Goal: Task Accomplishment & Management: Complete application form

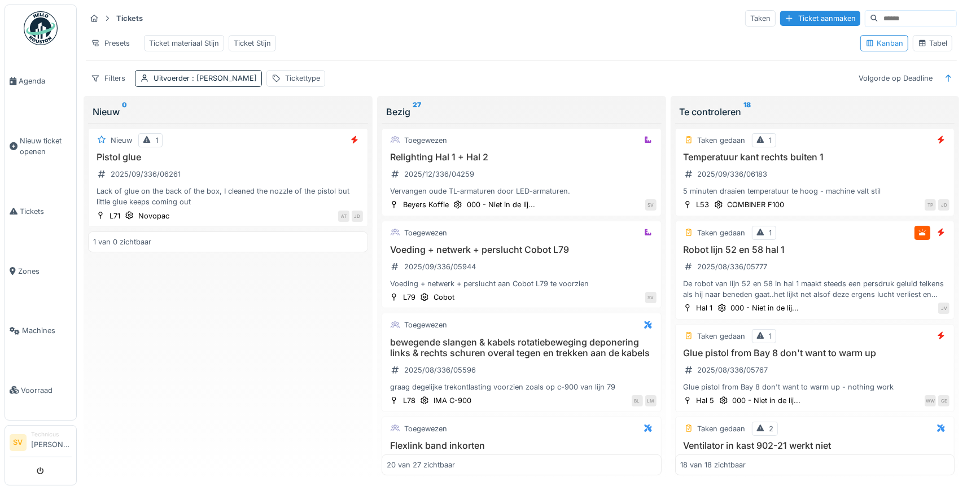
click at [938, 46] on div "Tabel" at bounding box center [931, 43] width 29 height 11
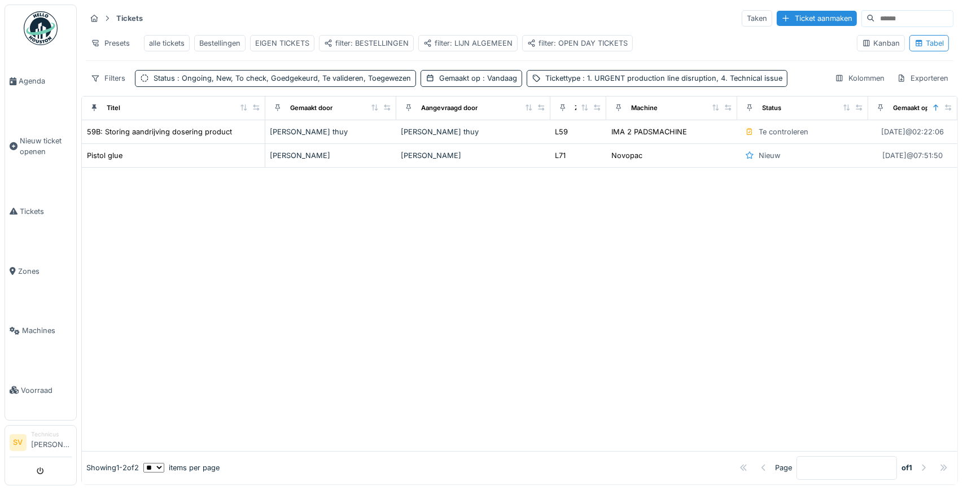
click at [363, 44] on div "filter: BESTELLINGEN" at bounding box center [366, 43] width 85 height 11
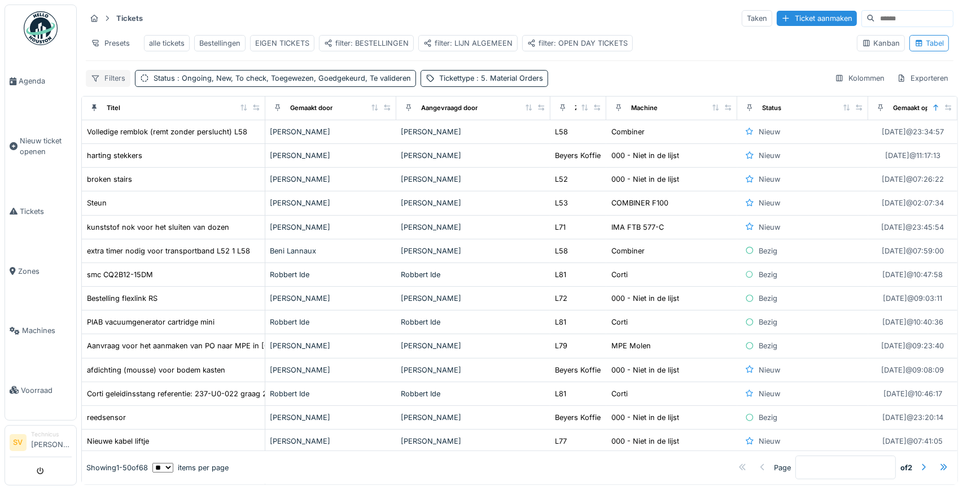
click at [113, 78] on div "Filters" at bounding box center [108, 78] width 45 height 16
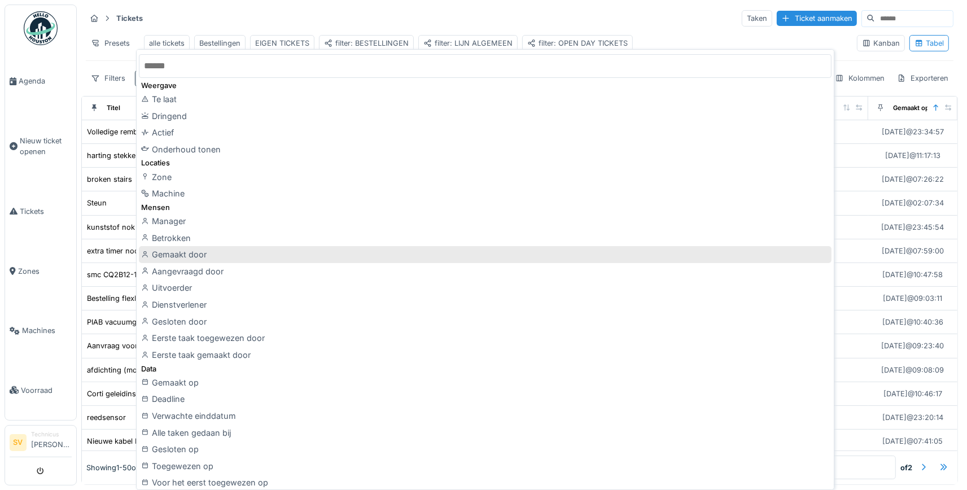
click at [192, 254] on div "Gemaakt door" at bounding box center [485, 254] width 692 height 17
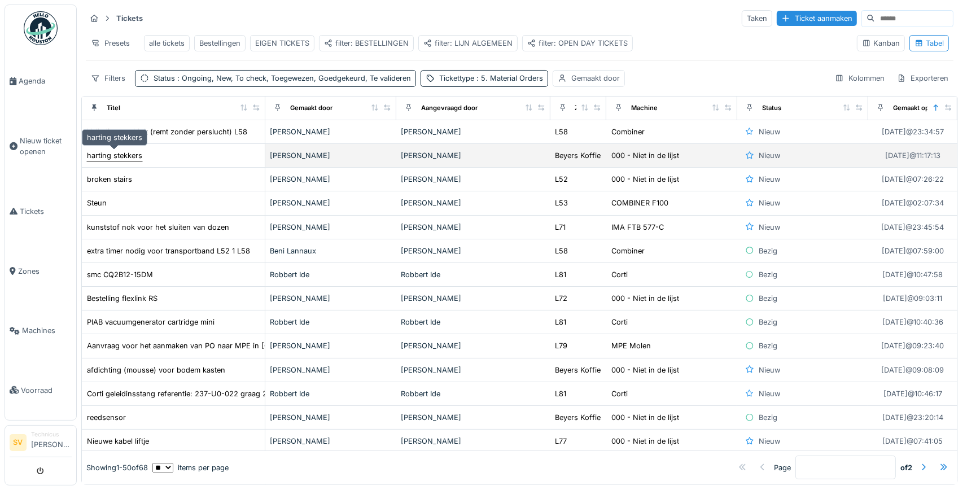
click at [133, 153] on div "harting stekkers" at bounding box center [114, 155] width 55 height 11
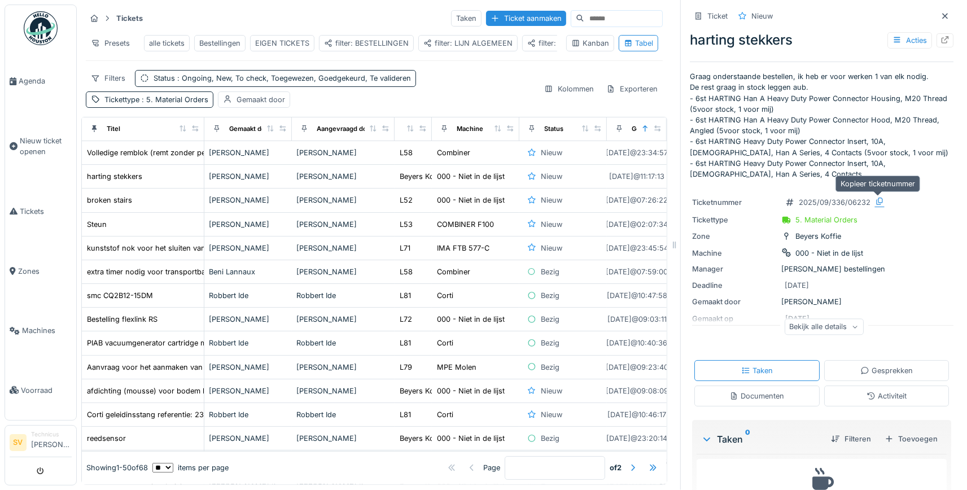
click at [877, 196] on div at bounding box center [879, 201] width 9 height 11
click at [879, 201] on icon at bounding box center [879, 200] width 9 height 7
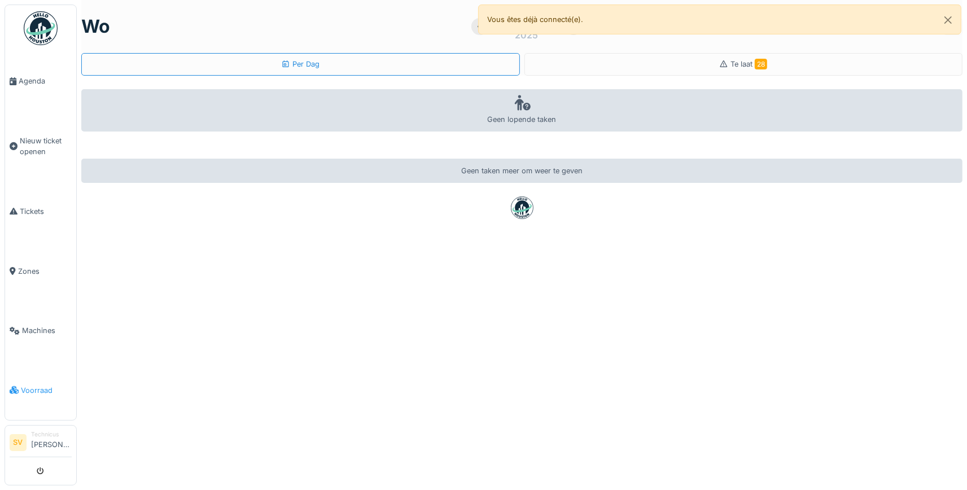
click at [22, 385] on span "Voorraad" at bounding box center [46, 390] width 51 height 11
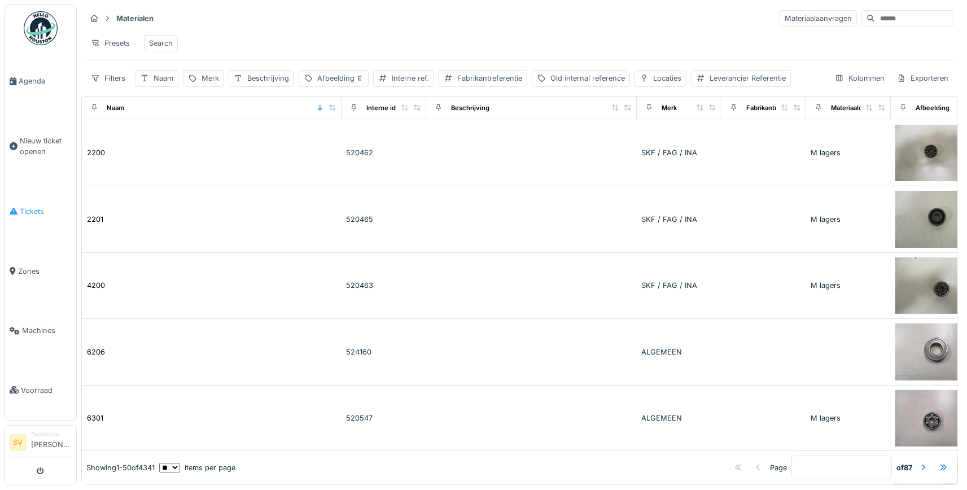
click at [30, 207] on span "Tickets" at bounding box center [46, 211] width 52 height 11
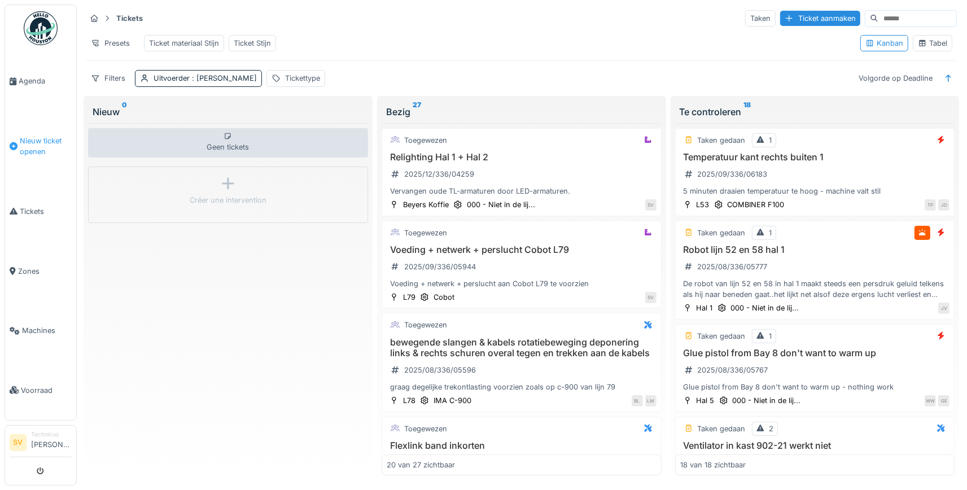
click at [35, 137] on span "Nieuw ticket openen" at bounding box center [46, 145] width 52 height 21
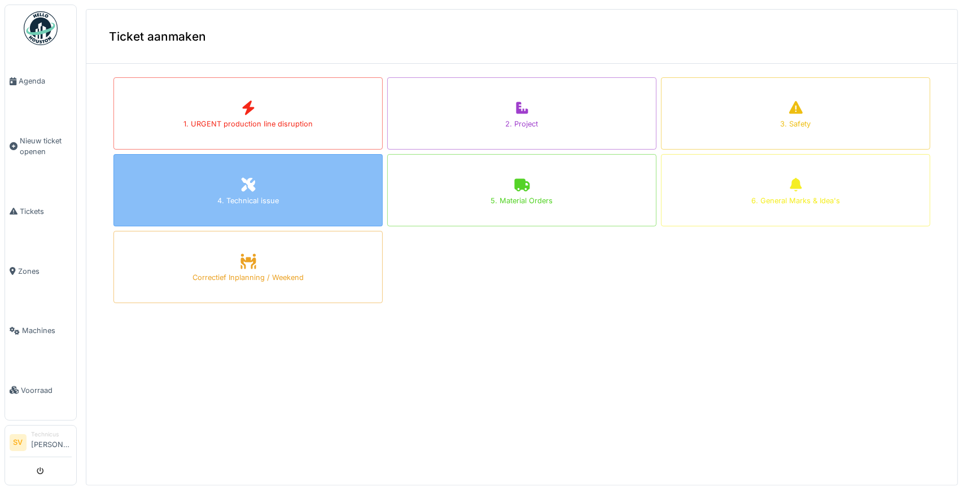
click at [318, 208] on div "4. Technical issue" at bounding box center [247, 190] width 269 height 72
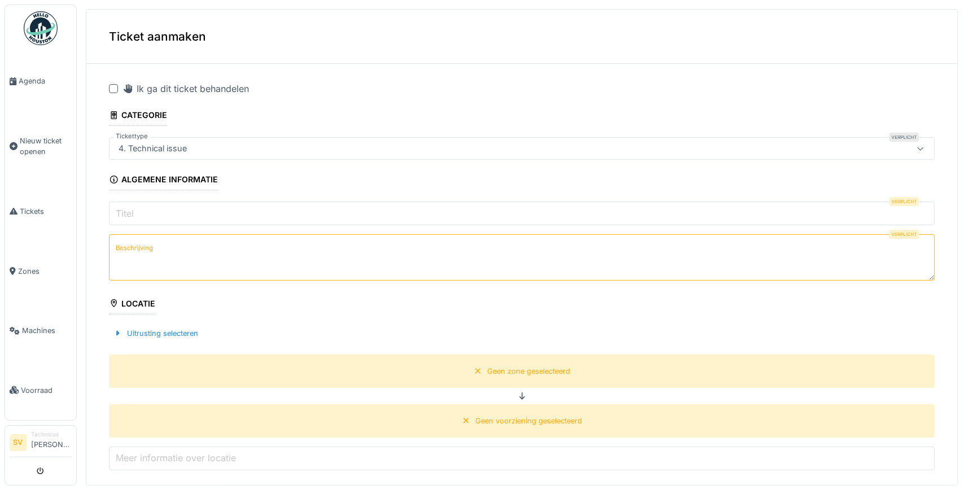
click at [192, 211] on input "Titel" at bounding box center [521, 213] width 825 height 24
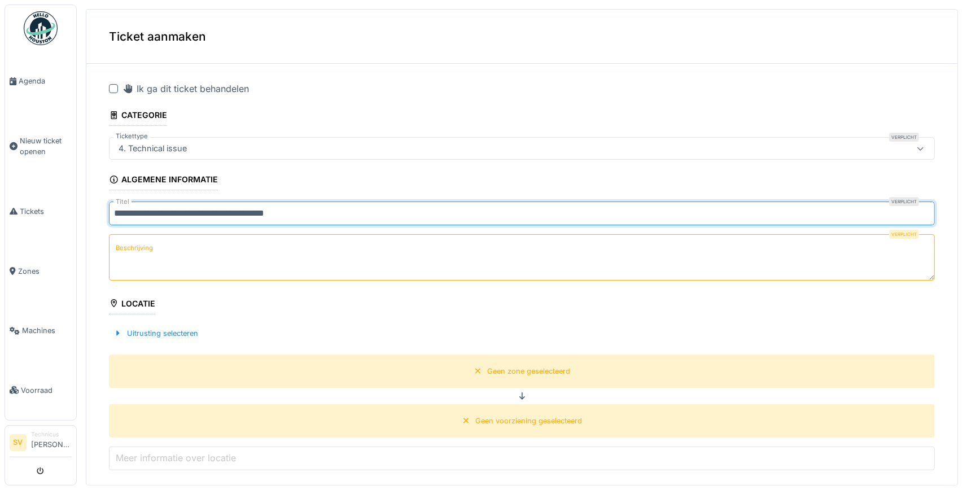
type input "**********"
click at [212, 252] on textarea "Beschrijving" at bounding box center [521, 257] width 825 height 46
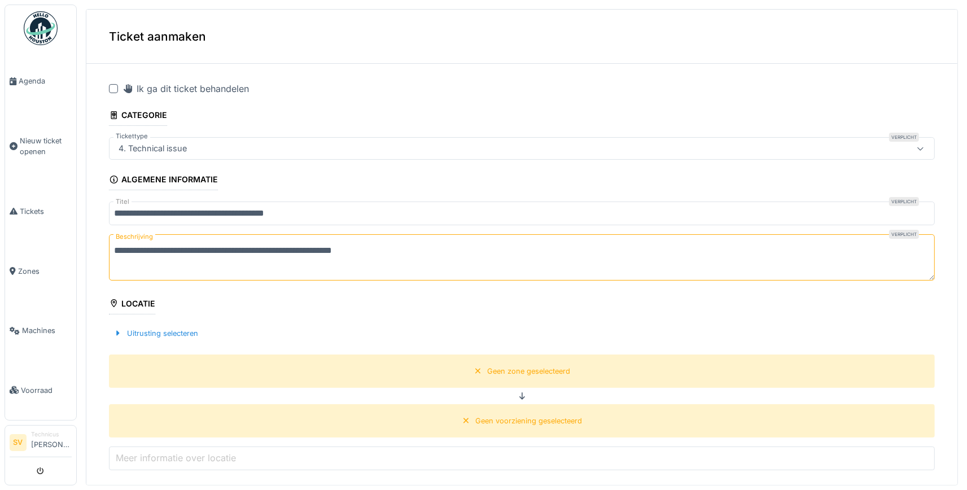
click at [325, 250] on textarea "**********" at bounding box center [521, 257] width 825 height 46
click at [398, 253] on textarea "**********" at bounding box center [521, 257] width 825 height 46
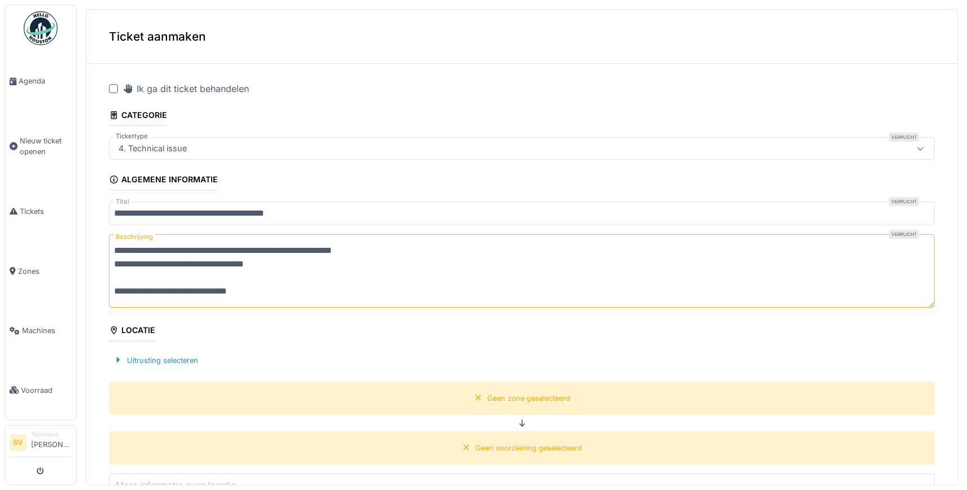
paste textarea "**********"
type textarea "**********"
click at [119, 355] on div at bounding box center [117, 360] width 9 height 11
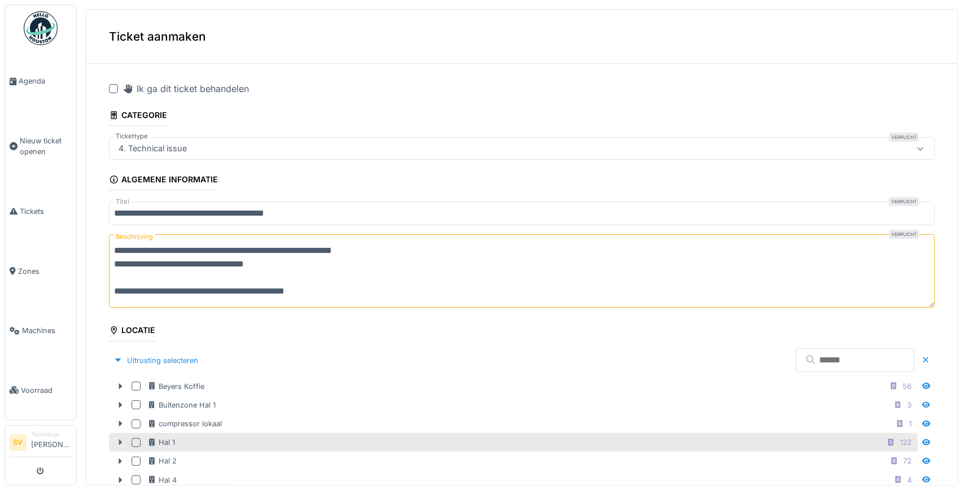
click at [117, 440] on icon at bounding box center [120, 441] width 9 height 7
click at [138, 439] on div at bounding box center [135, 442] width 9 height 9
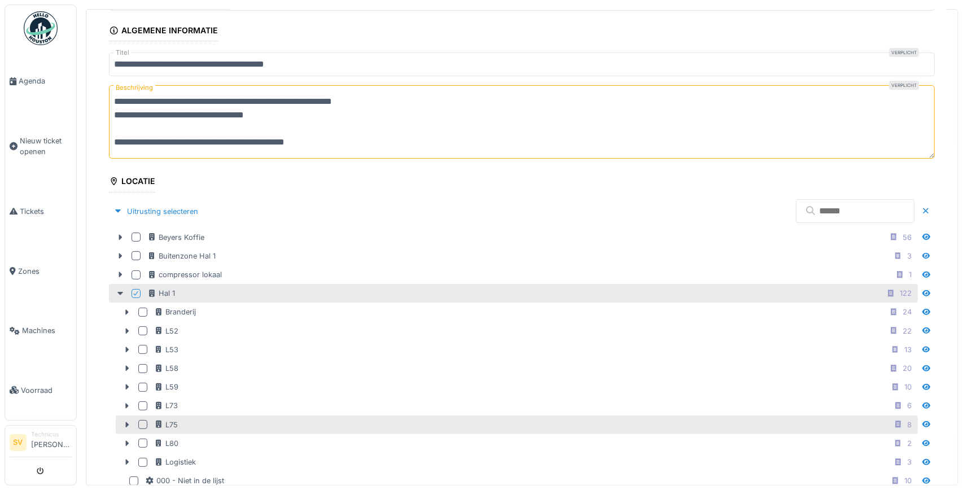
scroll to position [158, 0]
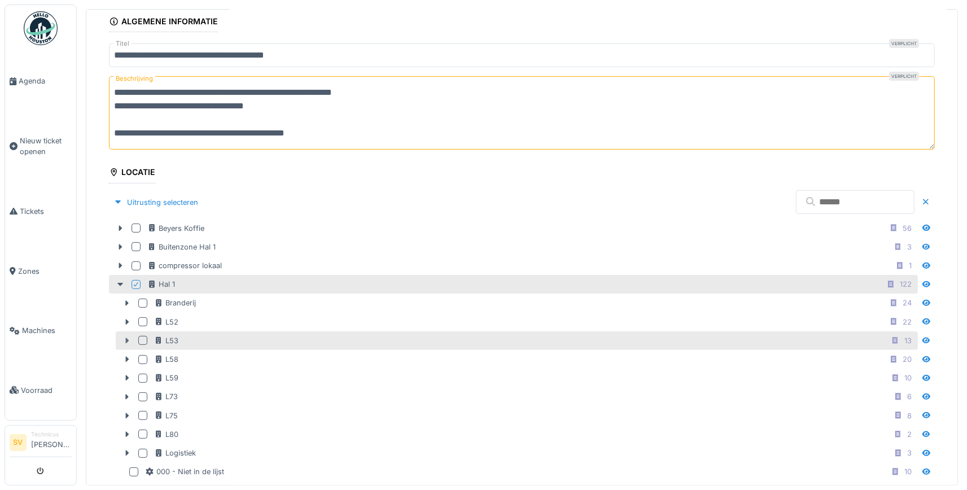
click at [128, 337] on icon at bounding box center [126, 340] width 9 height 7
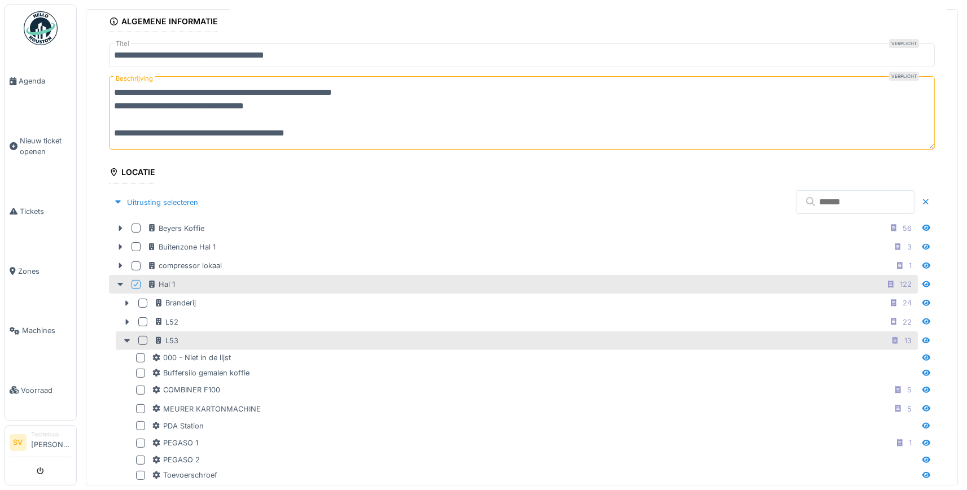
click at [144, 336] on div at bounding box center [142, 340] width 9 height 9
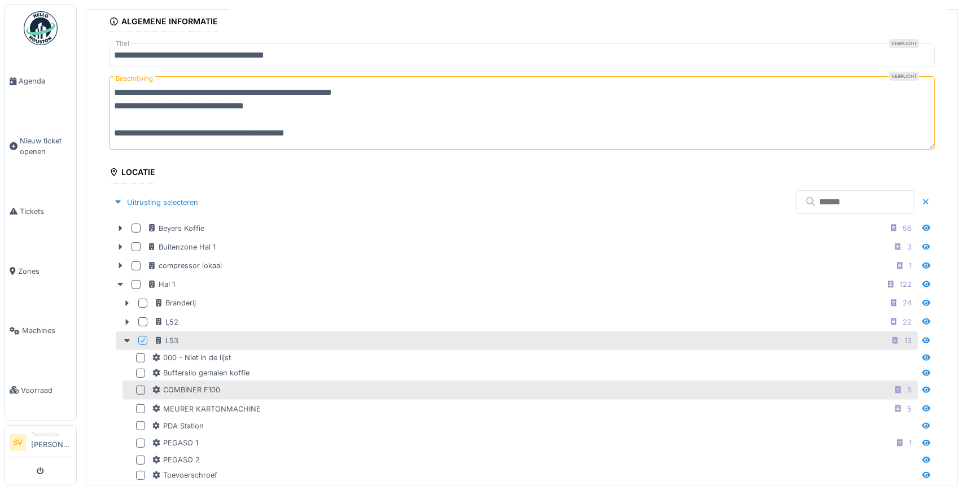
click at [142, 385] on div at bounding box center [140, 389] width 9 height 9
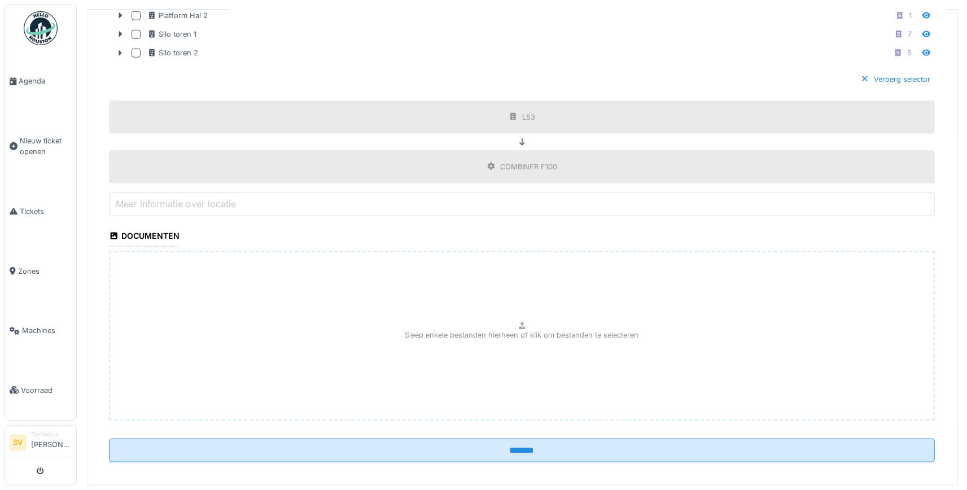
scroll to position [881, 0]
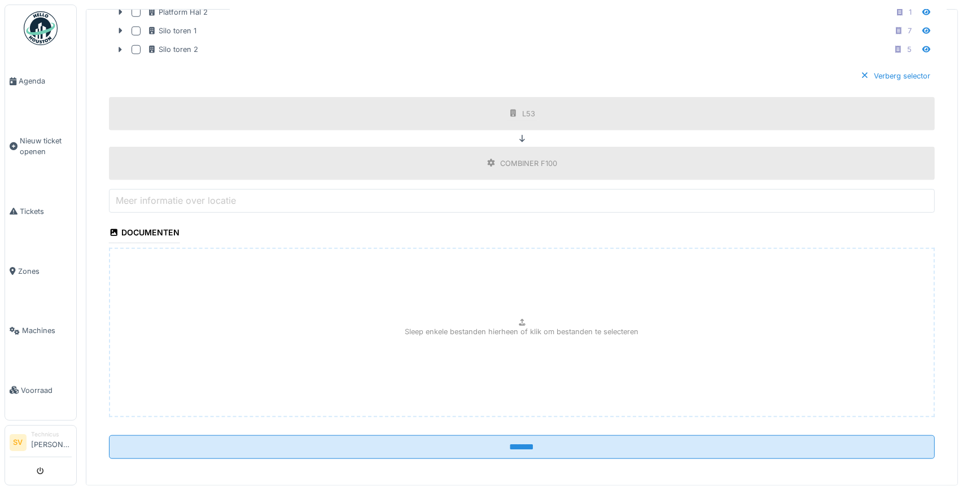
click at [301, 319] on div "Sleep enkele bestanden hierheen of klik om bestanden te selecteren" at bounding box center [521, 332] width 825 height 169
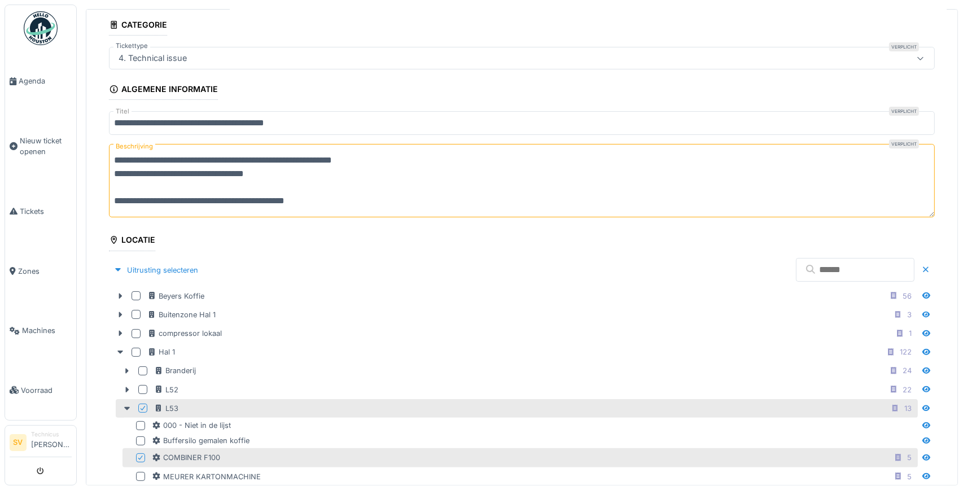
scroll to position [106, 0]
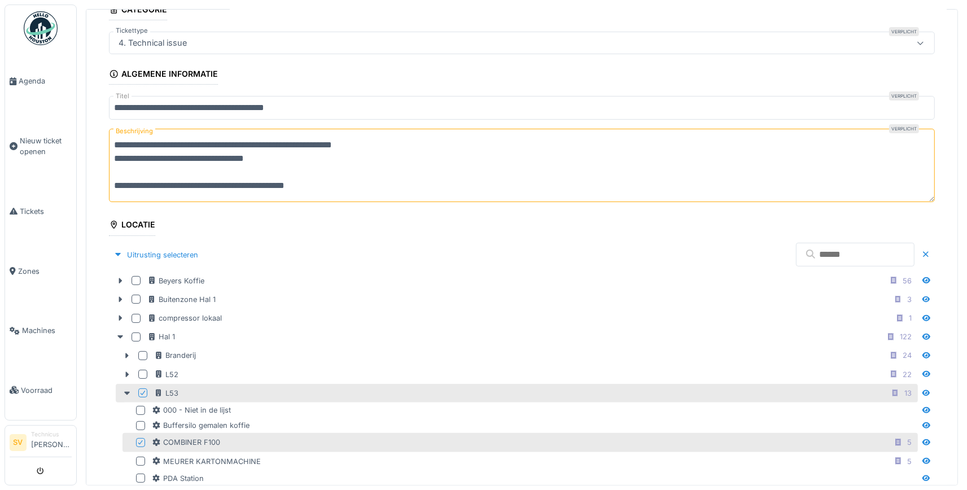
click at [288, 161] on textarea "**********" at bounding box center [521, 165] width 825 height 73
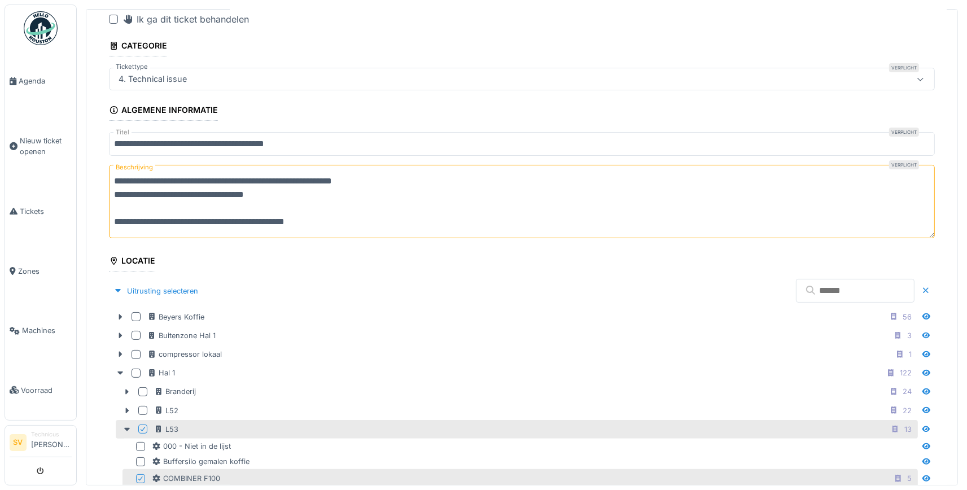
scroll to position [52, 0]
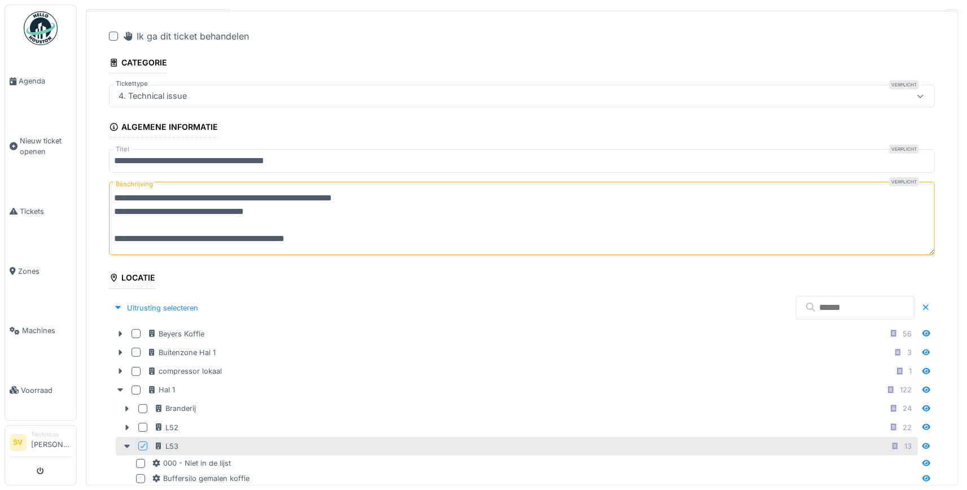
click at [384, 198] on textarea "**********" at bounding box center [521, 218] width 825 height 73
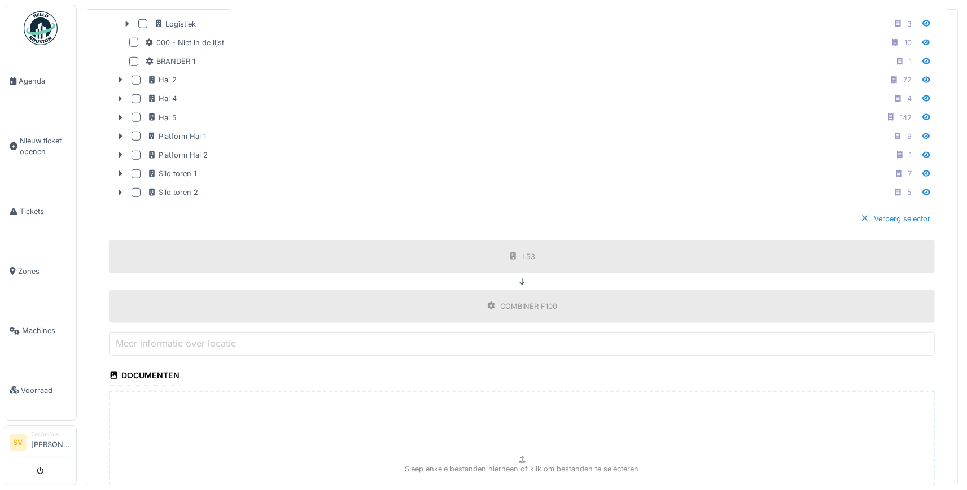
scroll to position [964, 0]
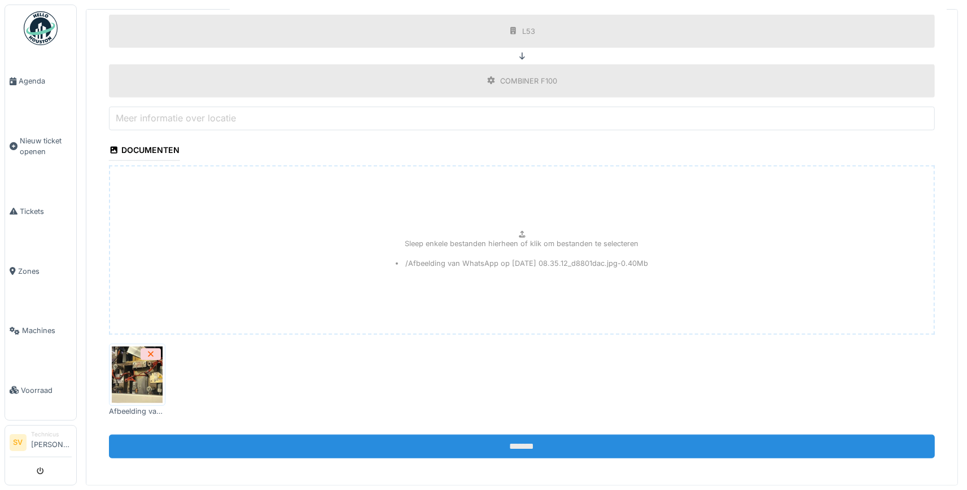
type textarea "**********"
click at [361, 441] on input "*******" at bounding box center [521, 446] width 825 height 24
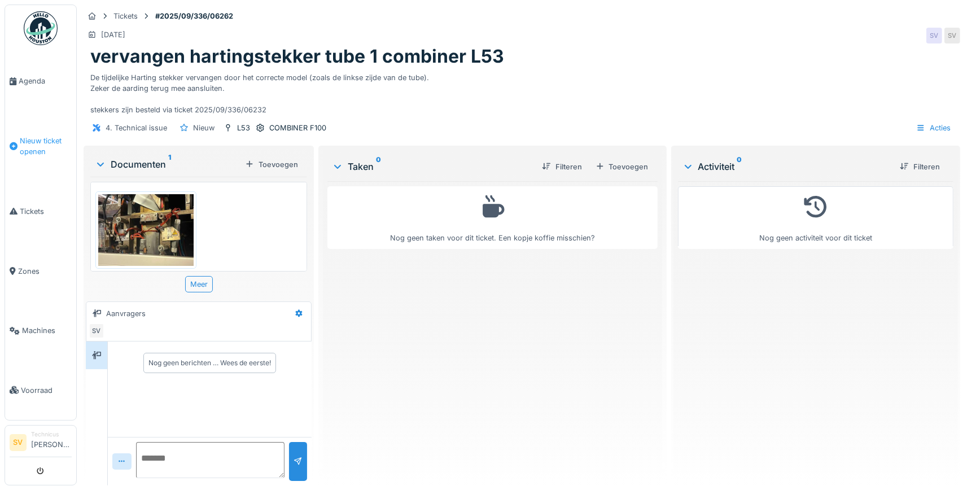
click at [39, 138] on span "Nieuw ticket openen" at bounding box center [46, 145] width 52 height 21
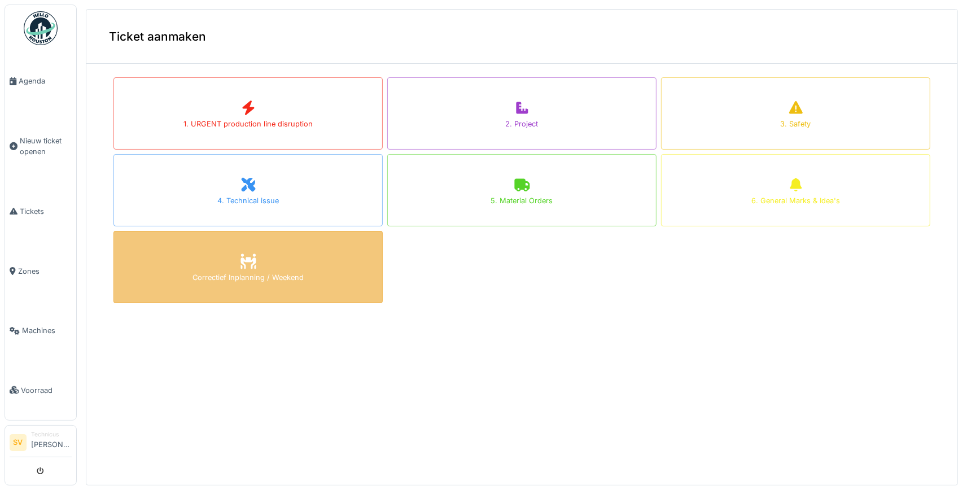
click at [288, 249] on div "Correctief Inplanning / Weekend" at bounding box center [247, 267] width 269 height 72
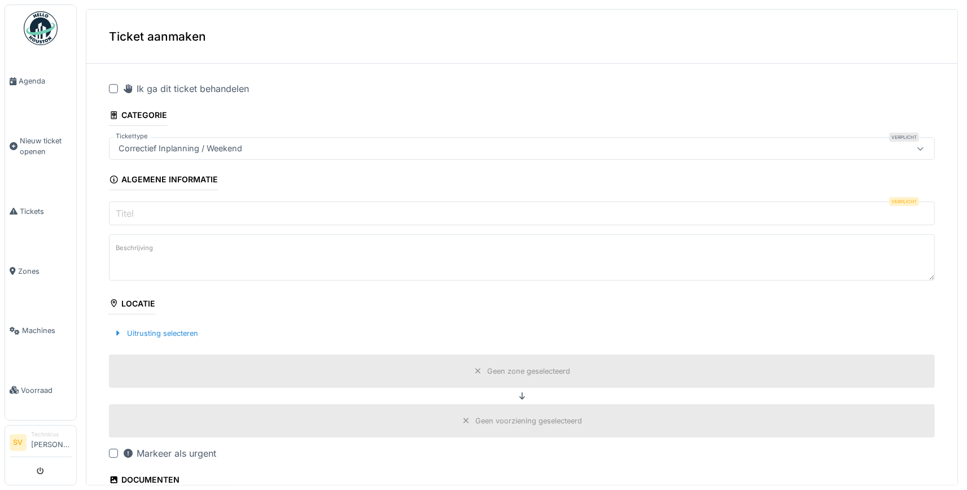
click at [164, 212] on input "Titel" at bounding box center [521, 213] width 825 height 24
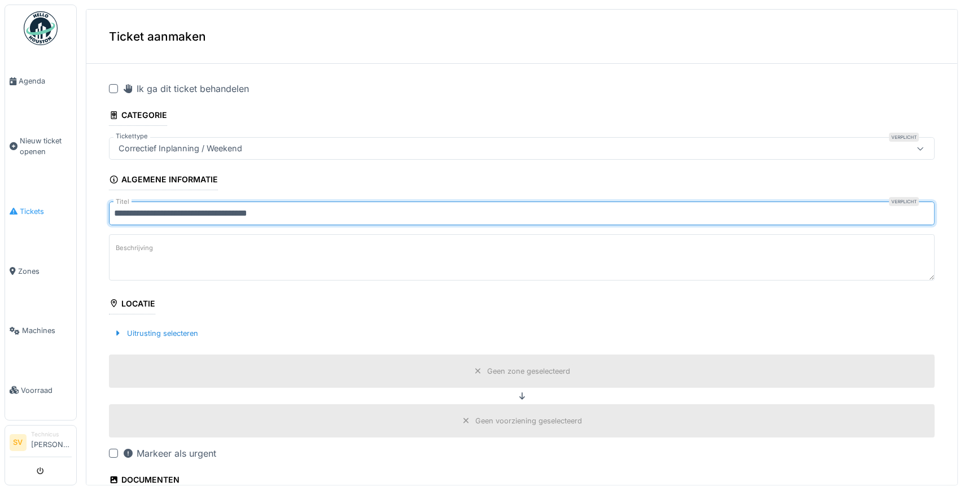
type input "**********"
click at [28, 206] on span "Tickets" at bounding box center [46, 211] width 52 height 11
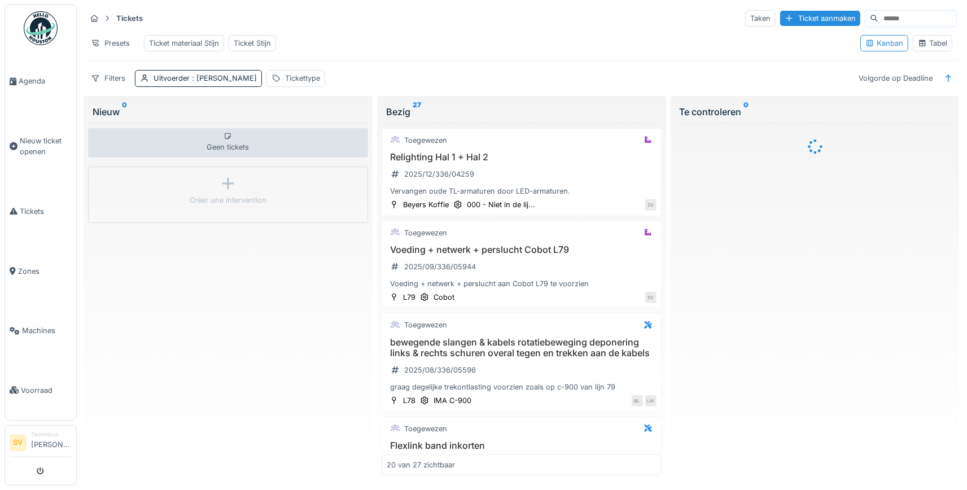
click at [928, 39] on div "Tabel" at bounding box center [931, 43] width 29 height 11
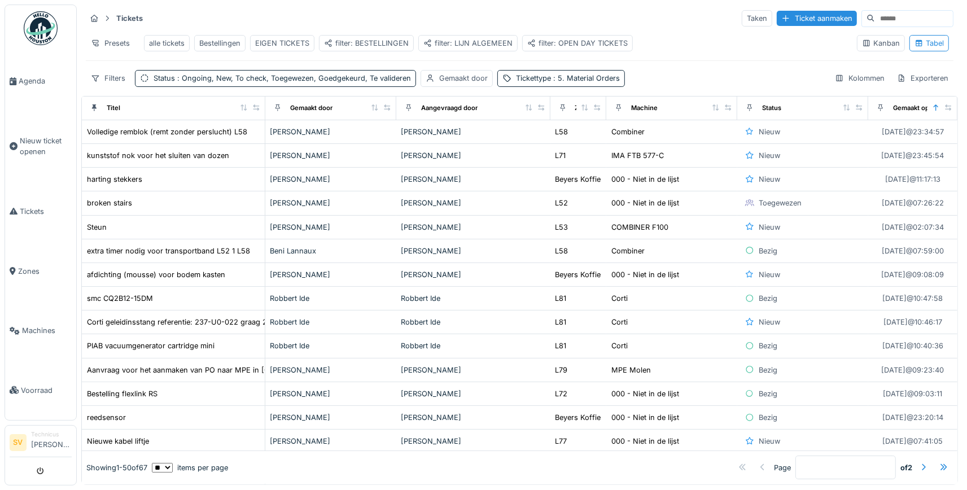
click at [165, 39] on div "alle tickets" at bounding box center [167, 43] width 36 height 11
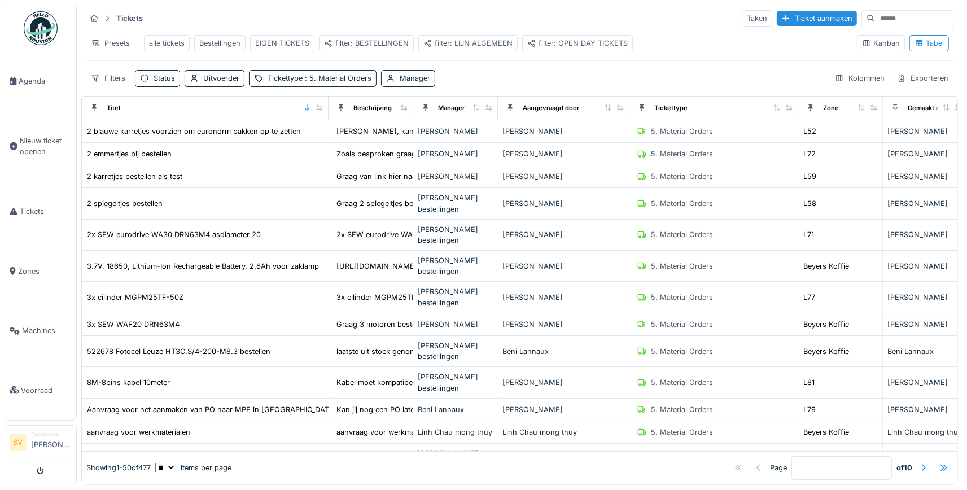
click at [893, 21] on input at bounding box center [914, 19] width 78 height 16
type input "**********"
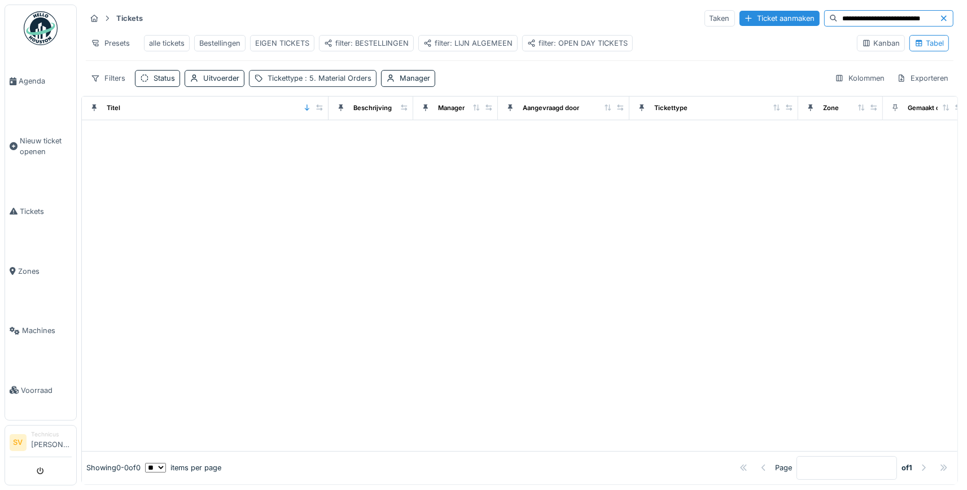
click at [297, 77] on div "Tickettype : 5. Material Orders" at bounding box center [319, 78] width 104 height 11
click at [348, 125] on div "5. Material Orders" at bounding box center [320, 131] width 133 height 23
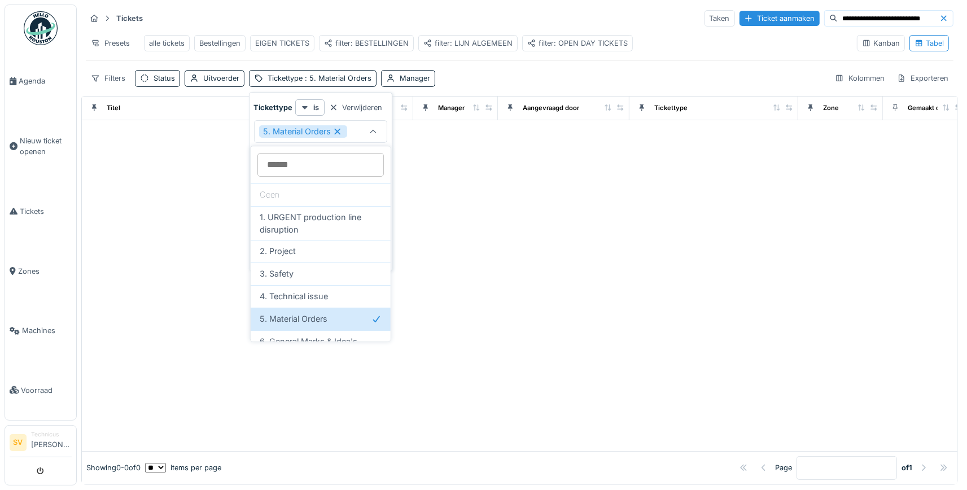
click at [340, 130] on icon at bounding box center [337, 132] width 6 height 6
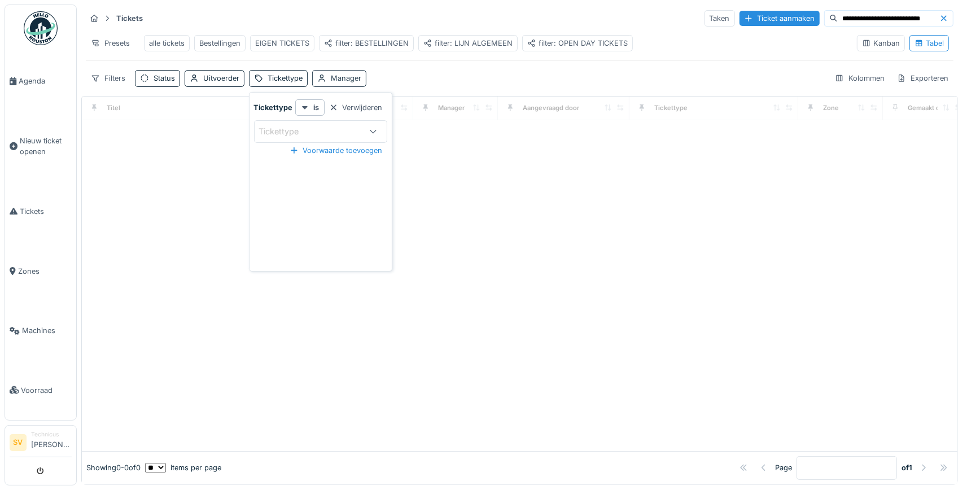
click at [342, 76] on div "Manager" at bounding box center [346, 78] width 30 height 11
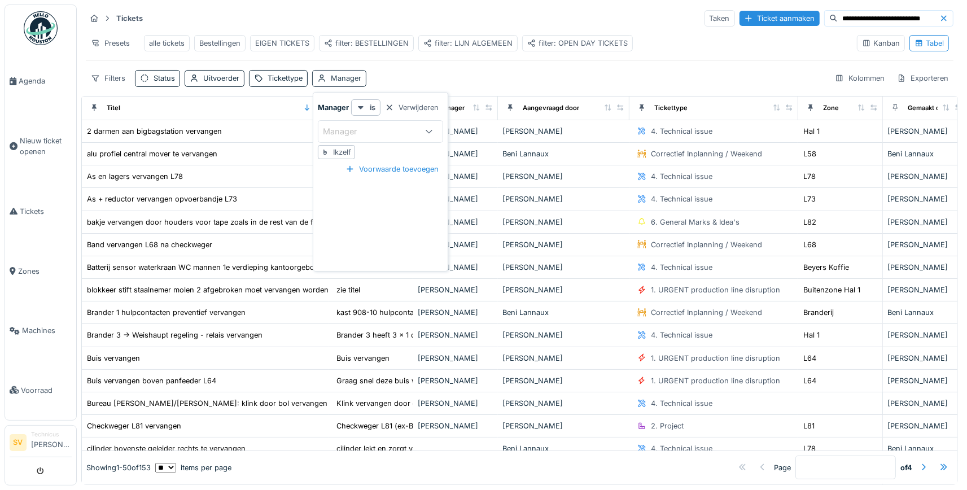
drag, startPoint x: 344, startPoint y: 75, endPoint x: 344, endPoint y: 84, distance: 9.0
click at [342, 78] on div "Manager" at bounding box center [346, 78] width 30 height 11
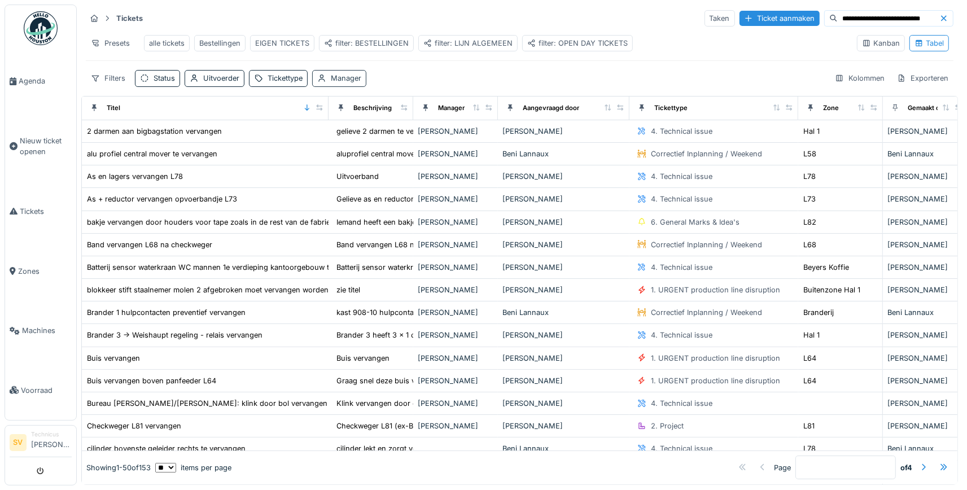
click at [348, 78] on div "Manager" at bounding box center [346, 78] width 30 height 11
click at [217, 78] on div "Uitvoerder" at bounding box center [221, 78] width 36 height 11
click at [161, 76] on div "Status" at bounding box center [163, 78] width 21 height 11
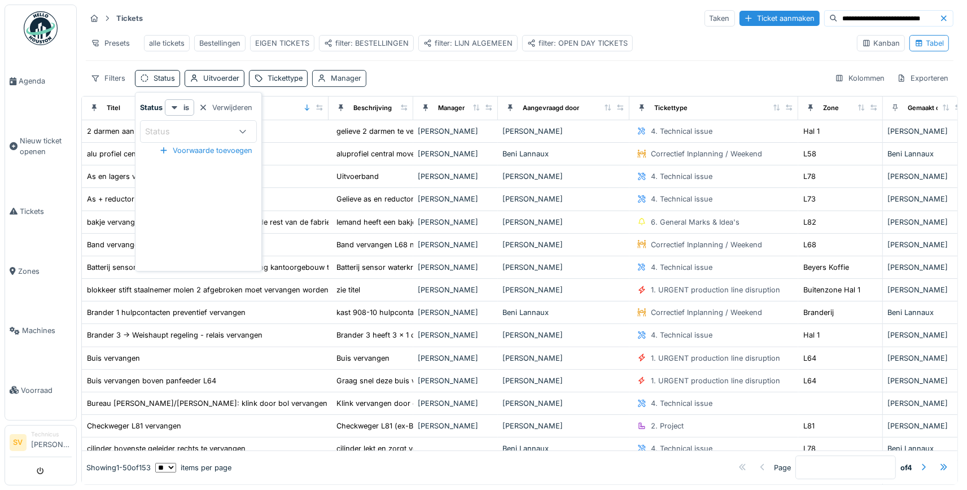
click at [324, 74] on div at bounding box center [321, 78] width 9 height 11
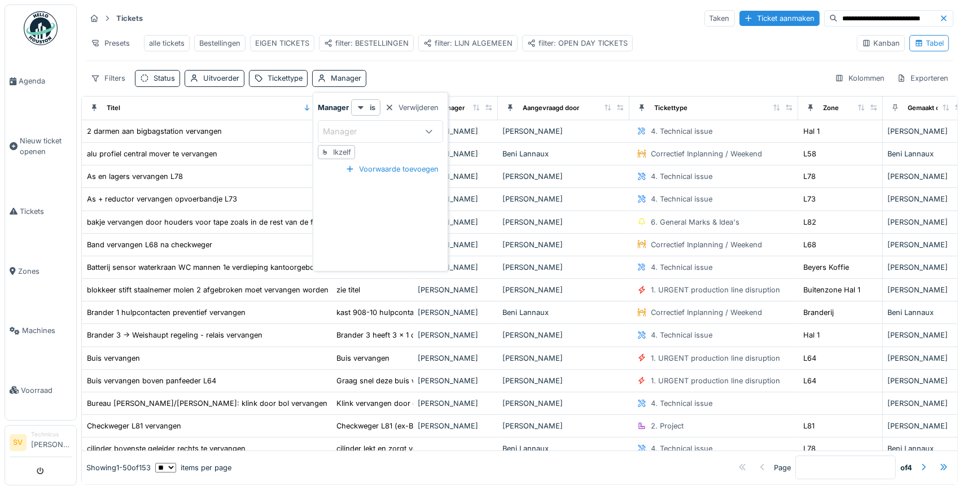
click at [332, 153] on div "Ikzelf" at bounding box center [336, 152] width 37 height 14
type input "****"
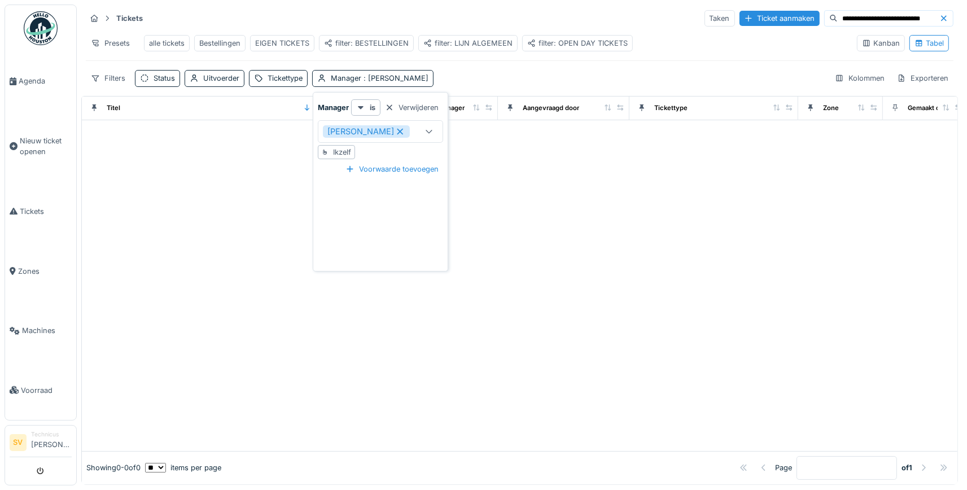
click at [403, 135] on icon at bounding box center [400, 132] width 6 height 6
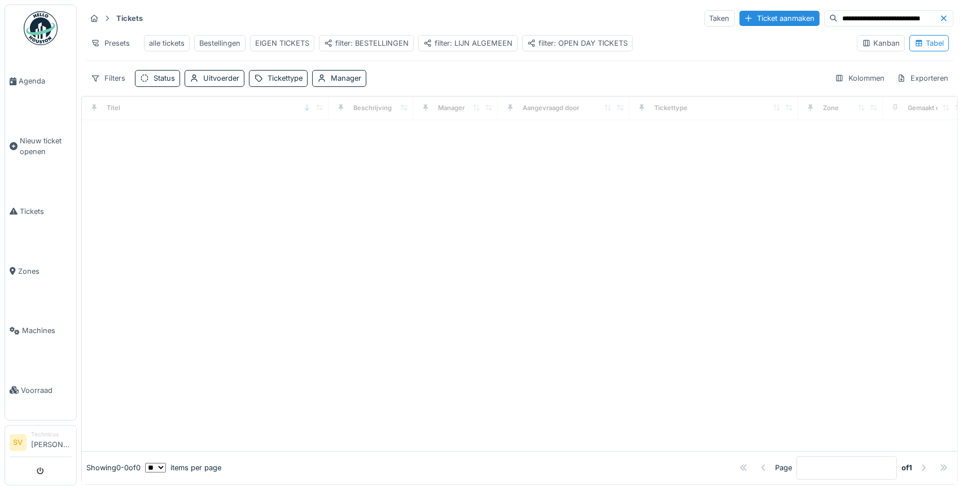
click at [438, 64] on div "**********" at bounding box center [519, 48] width 876 height 87
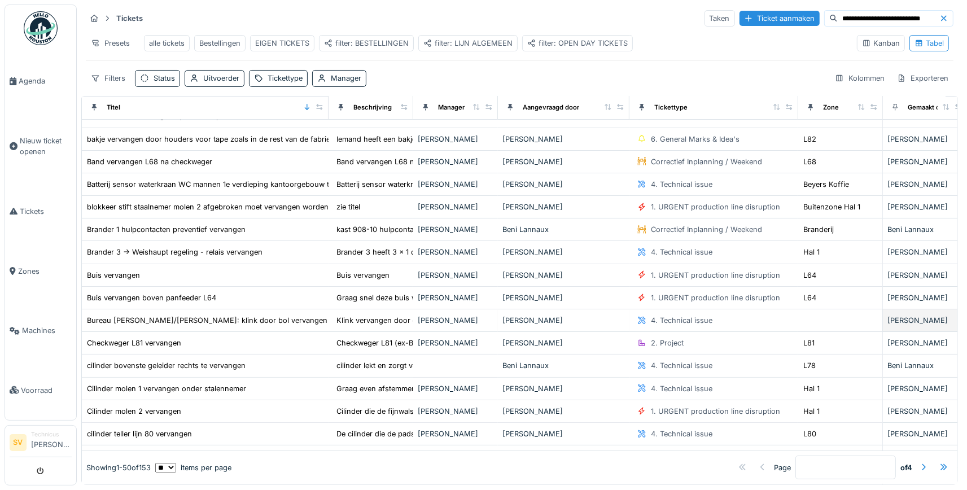
scroll to position [0, 0]
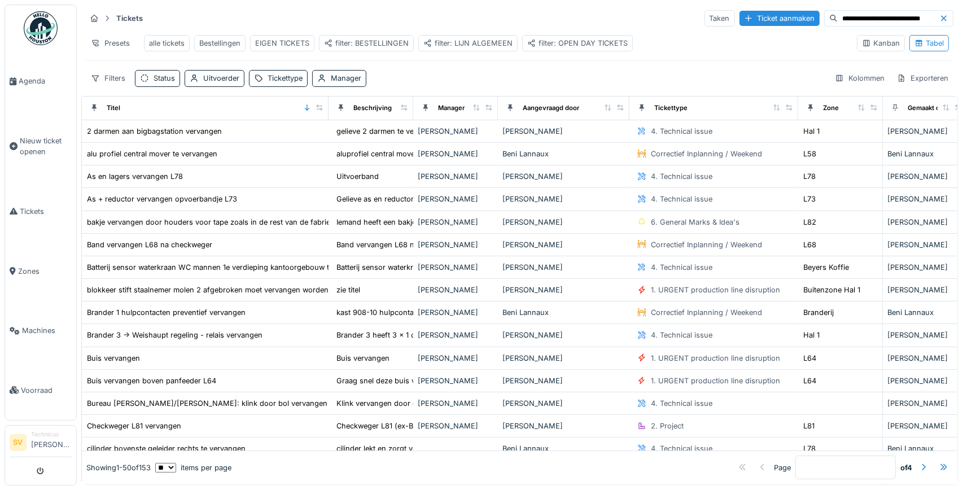
click at [943, 15] on div at bounding box center [946, 18] width 14 height 11
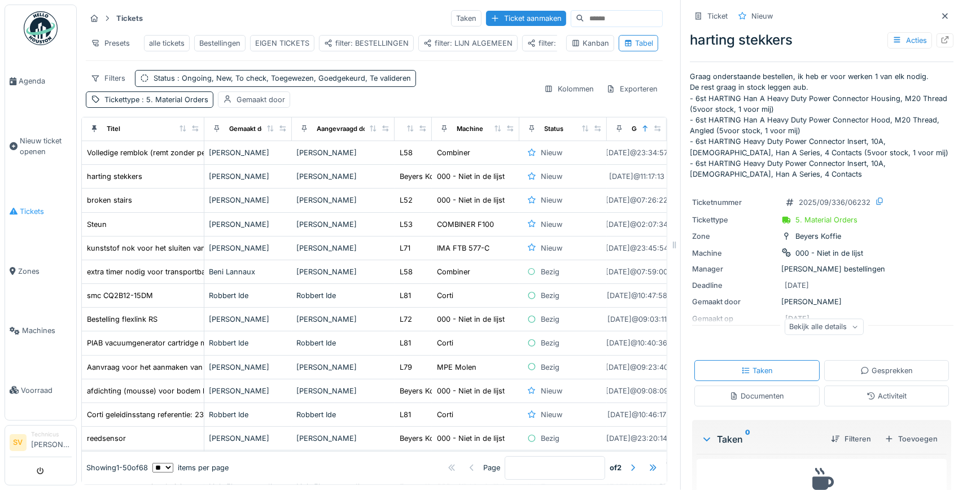
click at [36, 206] on span "Tickets" at bounding box center [46, 211] width 52 height 11
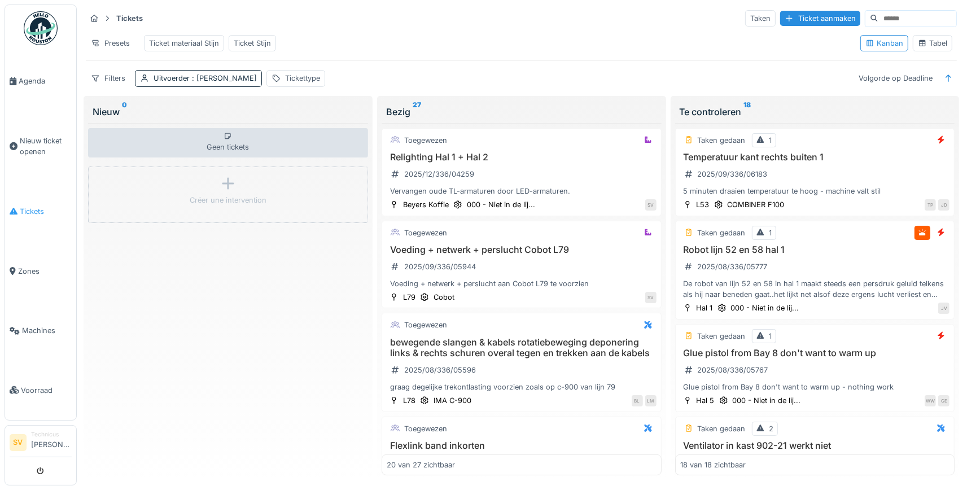
click at [19, 208] on li "Tickets" at bounding box center [41, 211] width 62 height 11
click at [933, 40] on div "Tabel" at bounding box center [931, 43] width 29 height 11
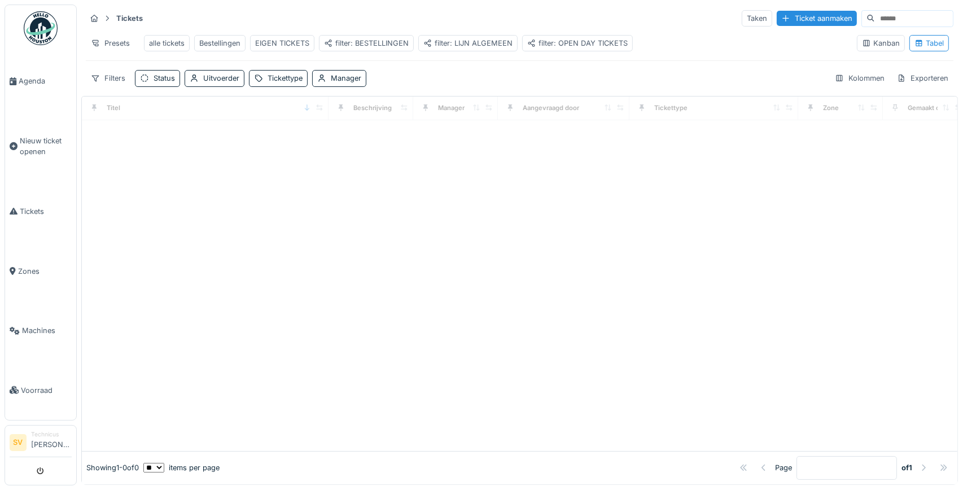
click at [264, 42] on div "EIGEN TICKETS" at bounding box center [282, 43] width 54 height 11
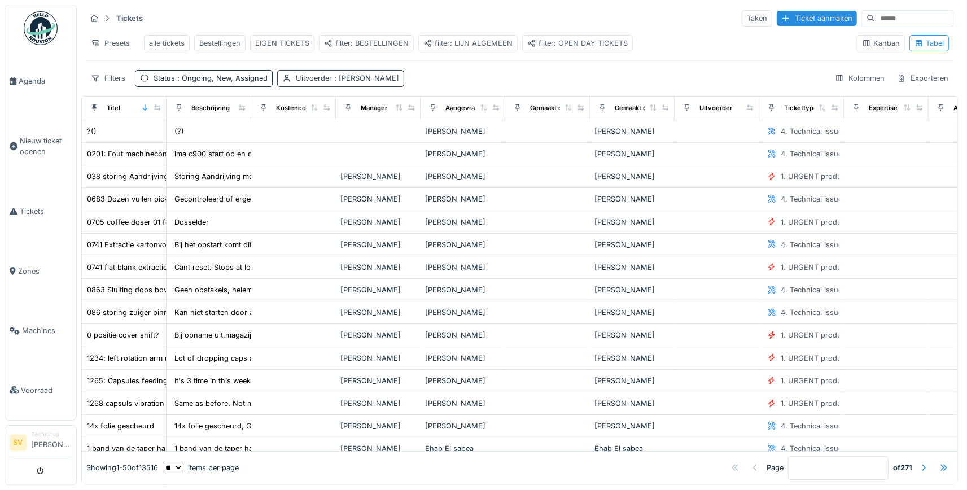
click at [334, 78] on span ": [PERSON_NAME]" at bounding box center [365, 78] width 67 height 8
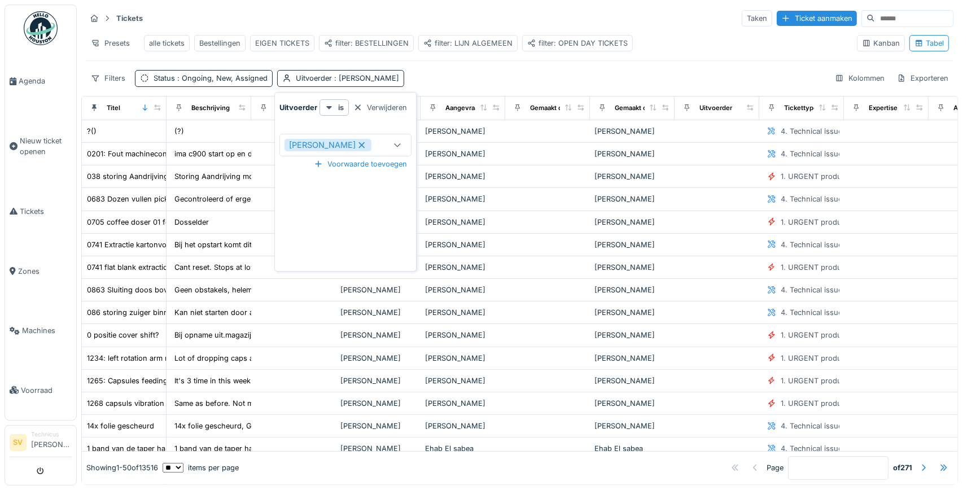
click at [357, 208] on div "Uitvoerder is Verwijderen [PERSON_NAME] **** Voorwaarde toevoegen" at bounding box center [345, 183] width 137 height 169
click at [623, 65] on div "Tickets Taken Ticket aanmaken Presets alle tickets Bestellingen EIGEN TICKETS f…" at bounding box center [519, 48] width 876 height 87
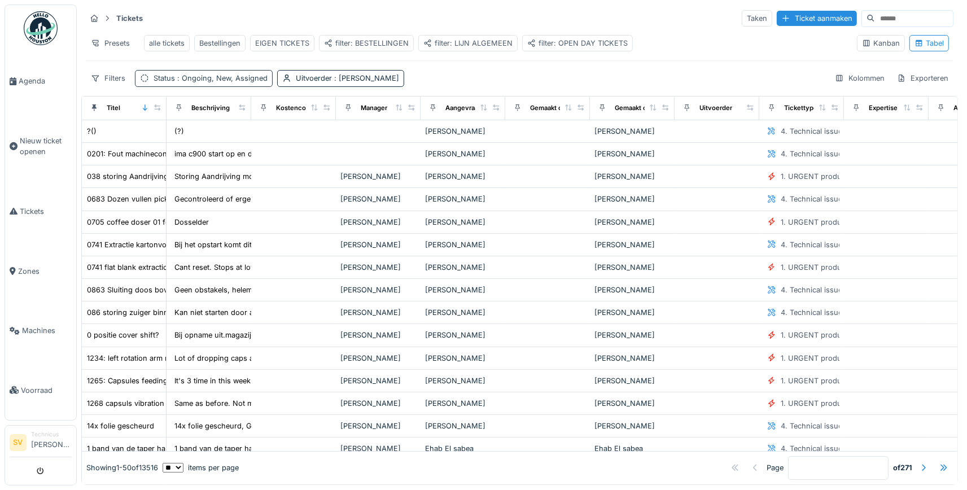
click at [236, 78] on span ": Ongoing, New, Assigned" at bounding box center [221, 78] width 93 height 8
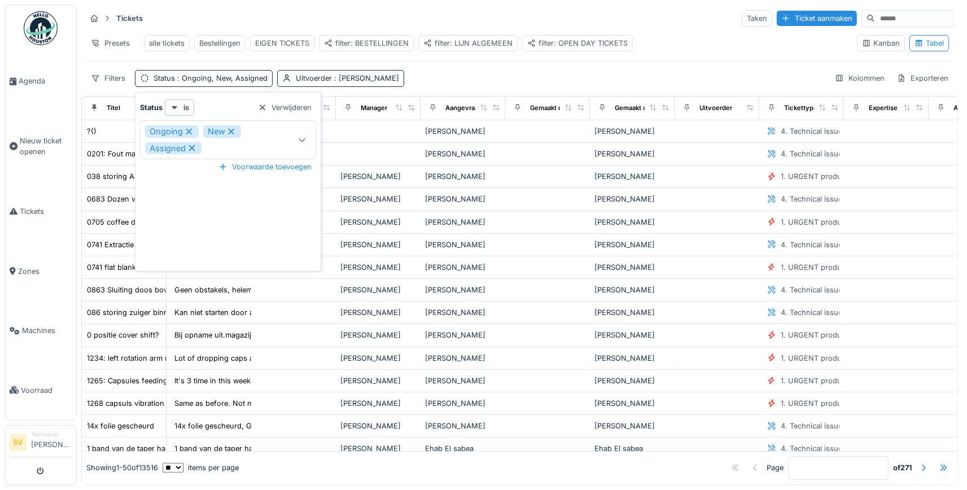
click at [205, 216] on div "**********" at bounding box center [228, 183] width 181 height 169
click at [501, 80] on div "Filters Status : Ongoing, New, Assigned Uitvoerder : [PERSON_NAME] Kolommen Exp…" at bounding box center [519, 78] width 867 height 16
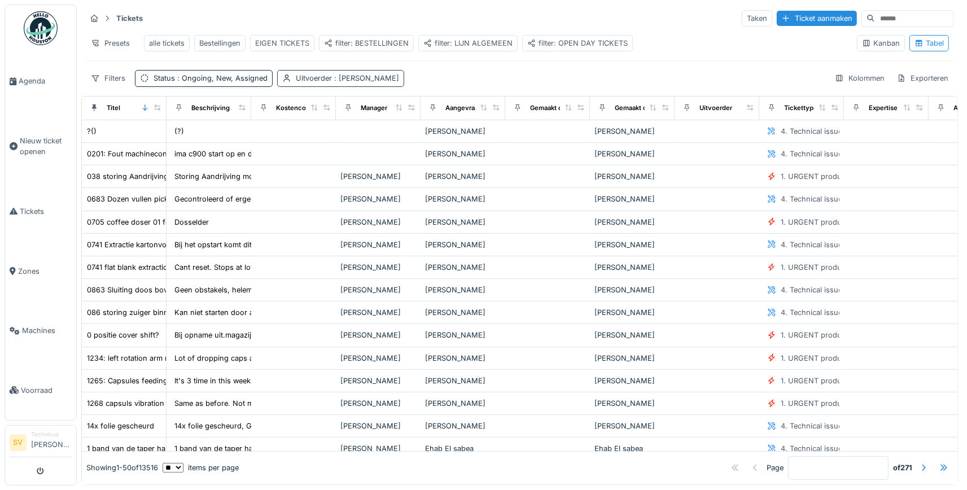
click at [377, 78] on span ": [PERSON_NAME]" at bounding box center [365, 78] width 67 height 8
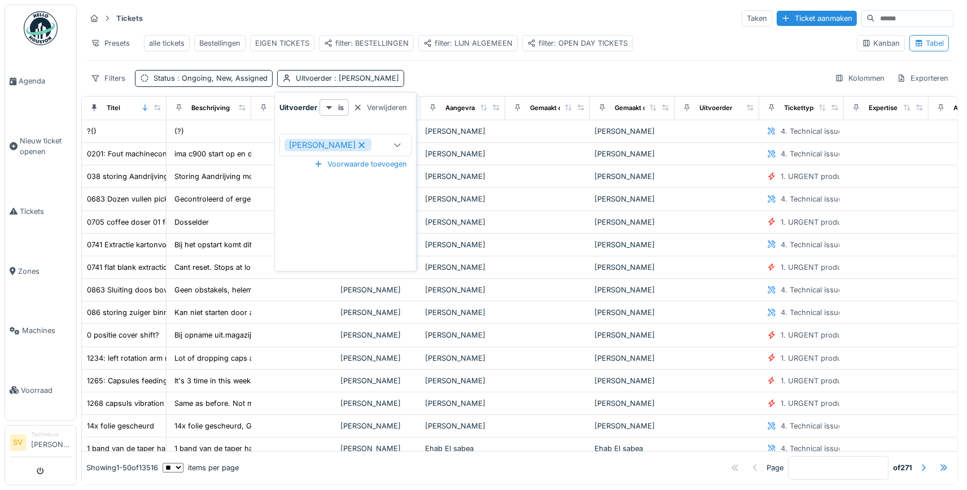
click at [348, 151] on div "[PERSON_NAME]" at bounding box center [327, 145] width 87 height 12
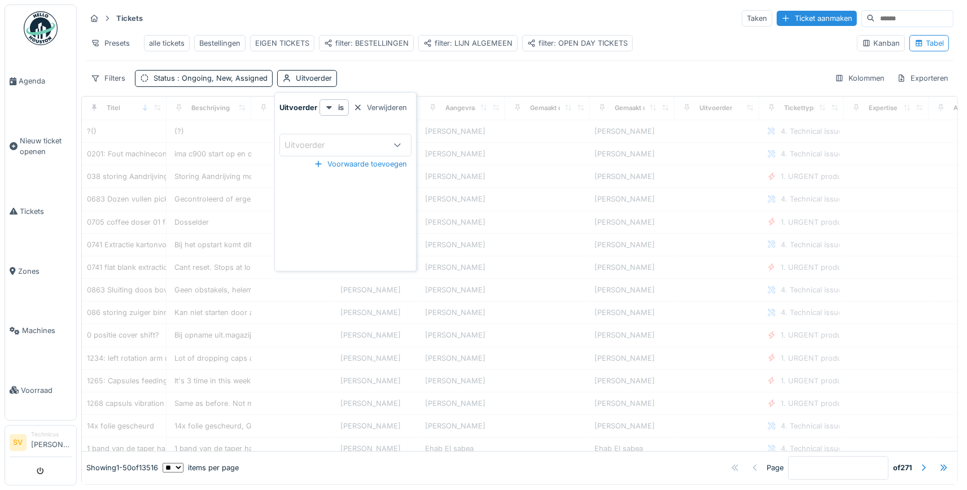
click at [334, 146] on div "Uitvoerder" at bounding box center [312, 145] width 56 height 12
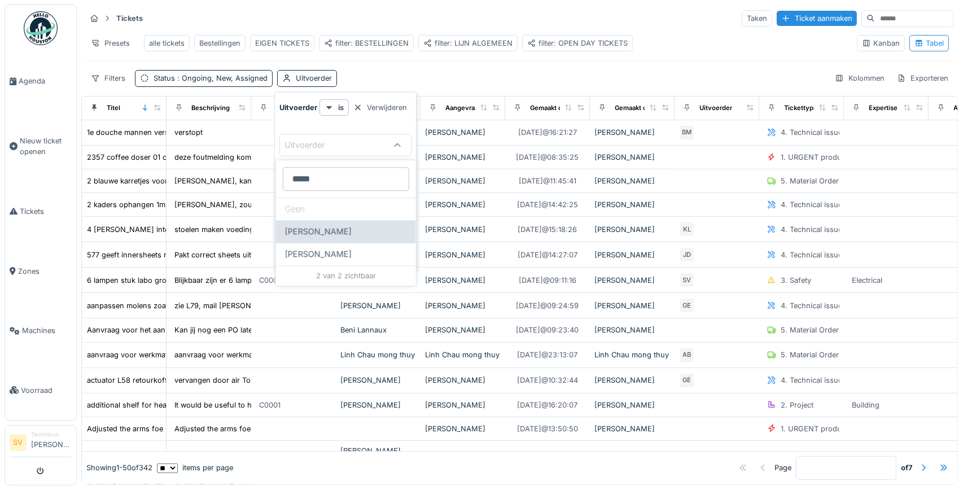
type input "*****"
click at [314, 230] on span "[PERSON_NAME]" at bounding box center [318, 231] width 67 height 12
type input "****"
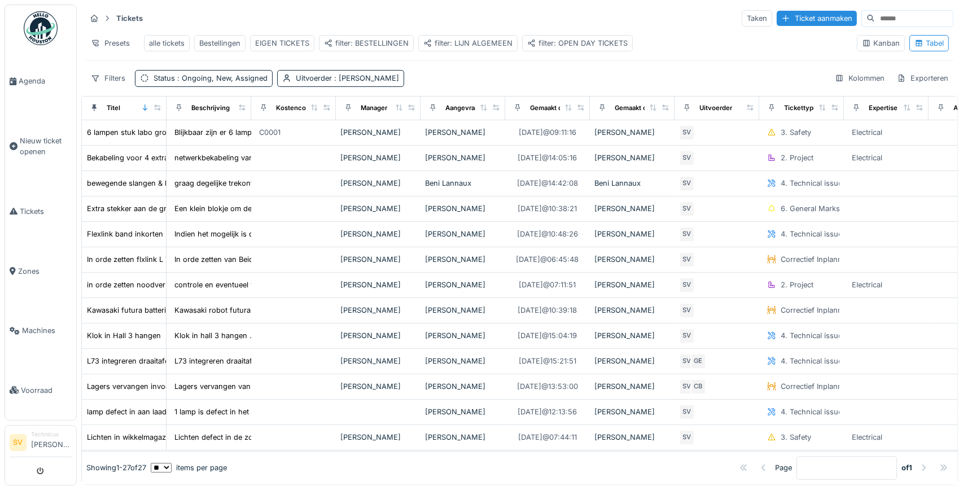
click at [519, 72] on div "Filters Status : Ongoing, New, Assigned Uitvoerder : [PERSON_NAME] Kolommen Exp…" at bounding box center [519, 78] width 867 height 16
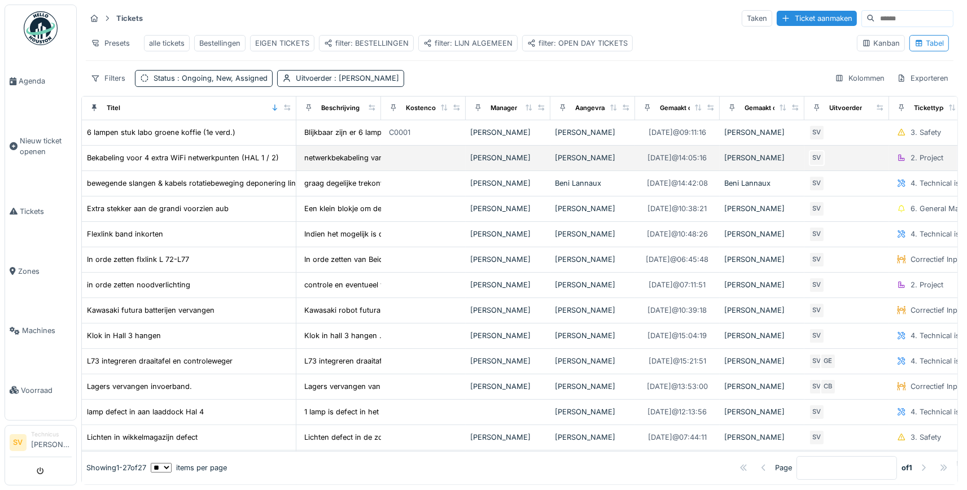
drag, startPoint x: 159, startPoint y: 108, endPoint x: 266, endPoint y: 147, distance: 114.1
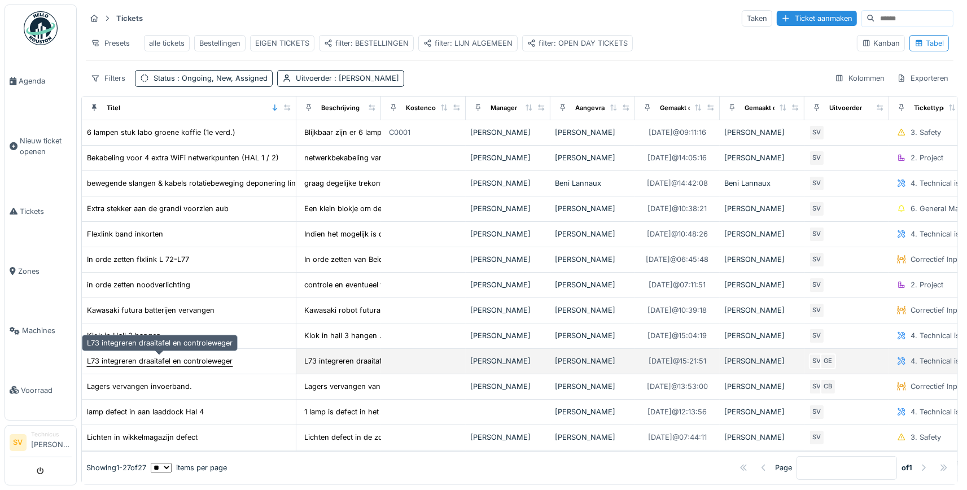
click at [158, 355] on div "L73 integreren draaitafel en controleweger" at bounding box center [160, 360] width 146 height 11
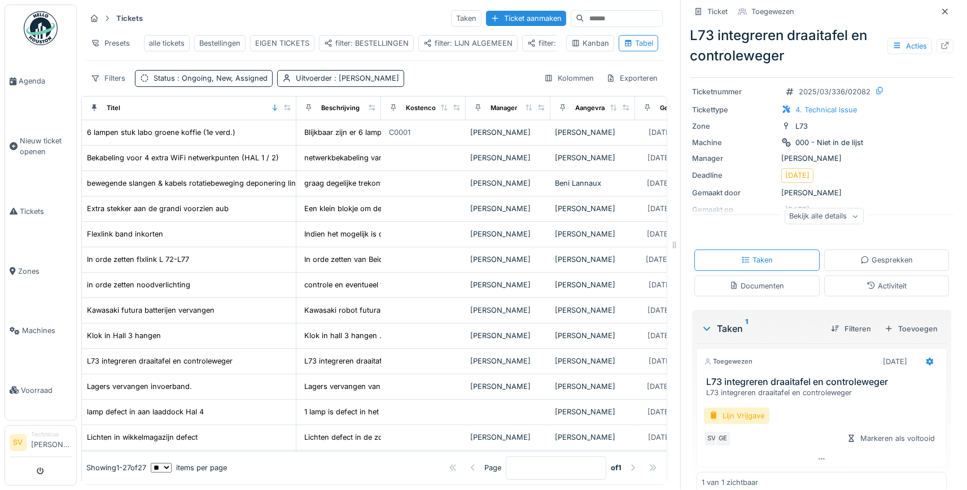
scroll to position [51, 0]
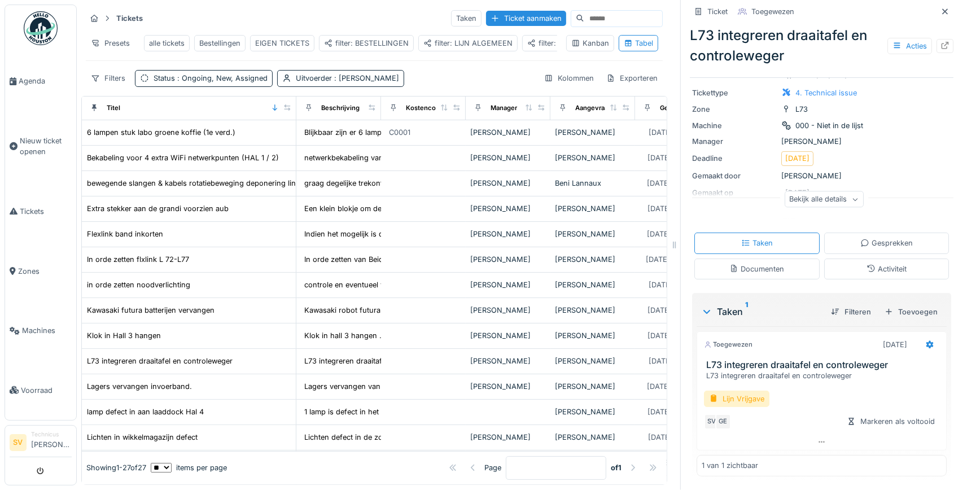
click at [867, 241] on icon at bounding box center [863, 242] width 7 height 7
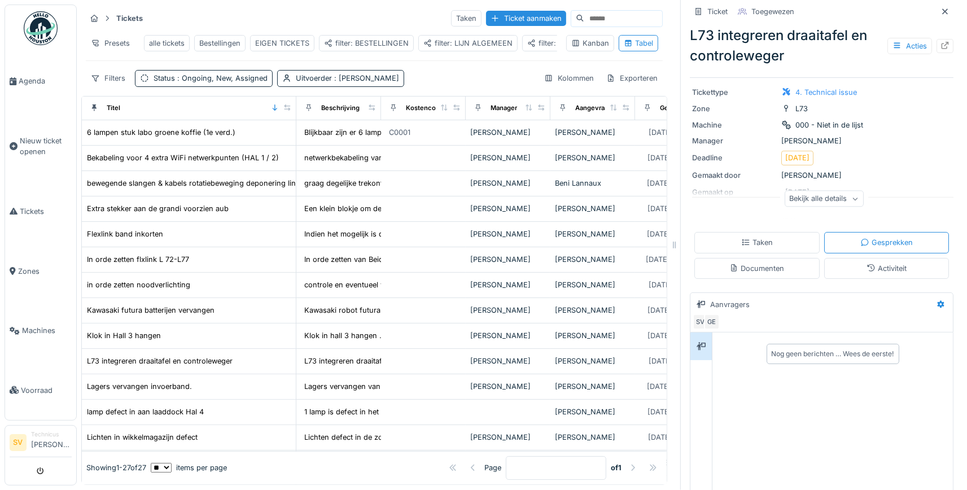
scroll to position [119, 0]
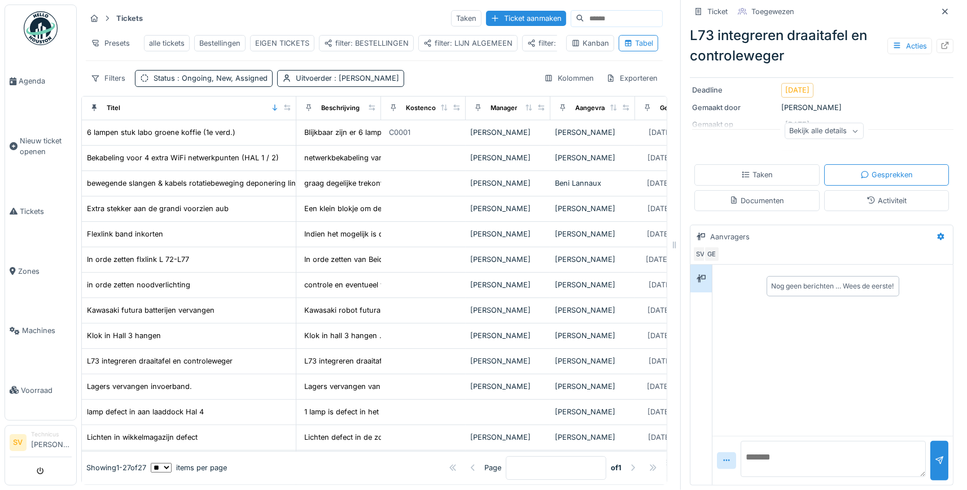
click at [779, 465] on textarea at bounding box center [832, 459] width 185 height 36
type textarea "*"
type textarea "**********"
click at [854, 389] on div "Nog geen berichten … Wees de eerste!" at bounding box center [831, 350] width 241 height 171
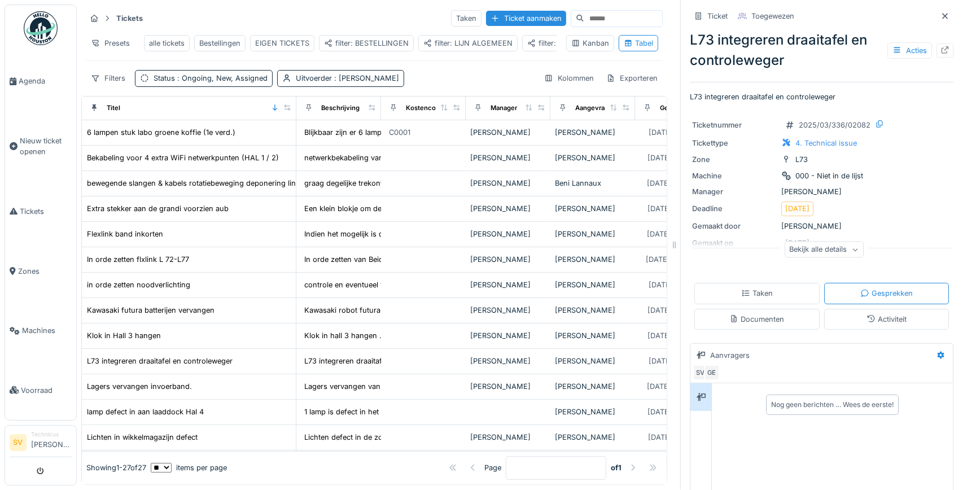
scroll to position [119, 0]
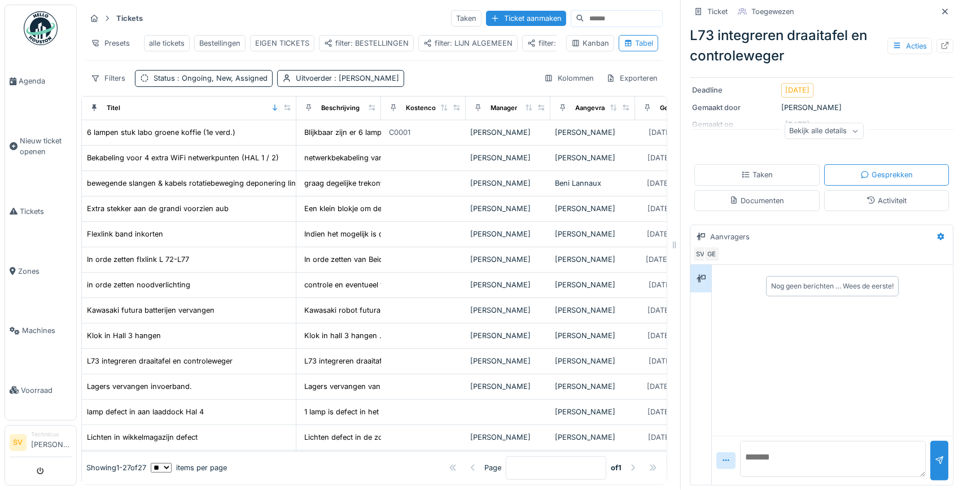
click at [819, 337] on div "Nog geen berichten … Wees de eerste!" at bounding box center [831, 350] width 241 height 171
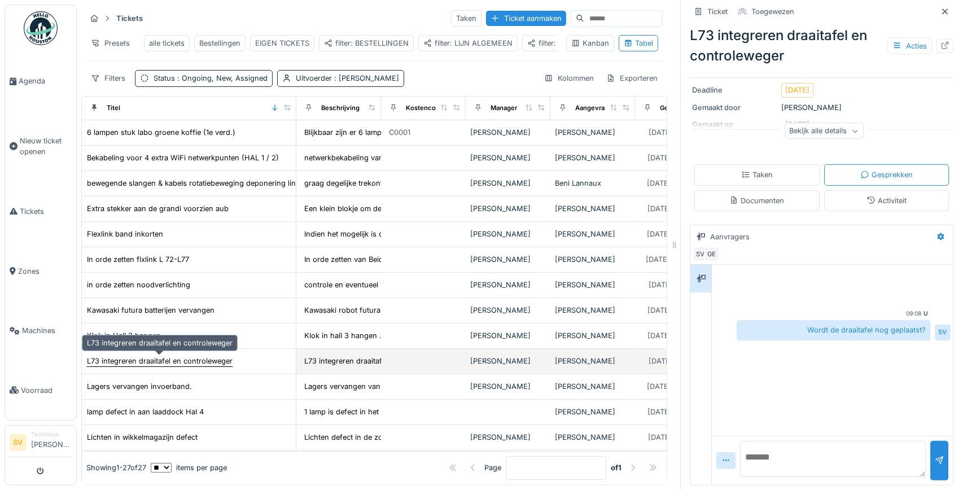
click at [147, 358] on div "L73 integreren draaitafel en controleweger" at bounding box center [160, 360] width 146 height 11
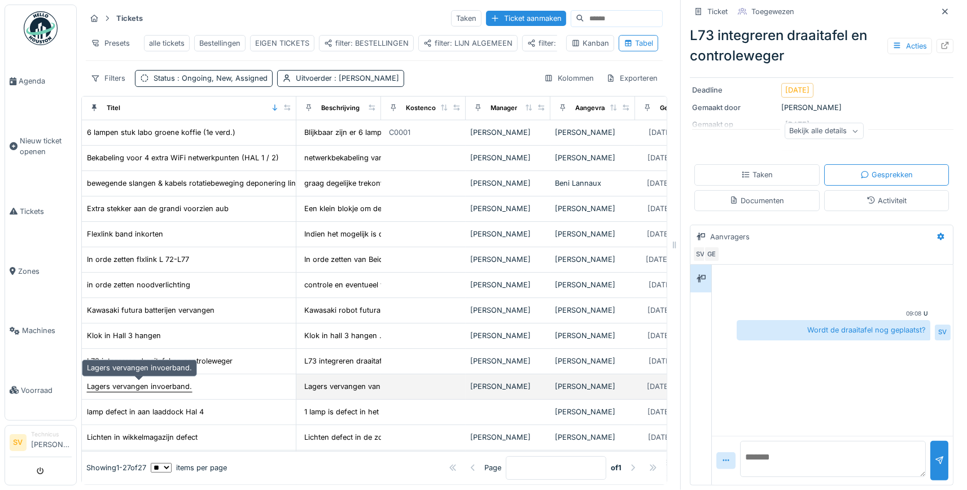
click at [150, 381] on div "Lagers vervangen invoerband." at bounding box center [139, 386] width 105 height 11
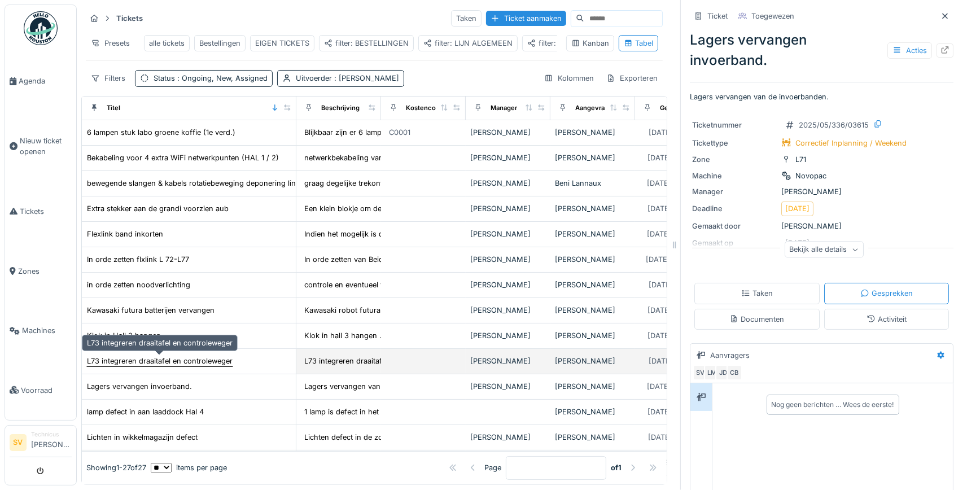
click at [159, 357] on div "L73 integreren draaitafel en controleweger" at bounding box center [160, 360] width 146 height 11
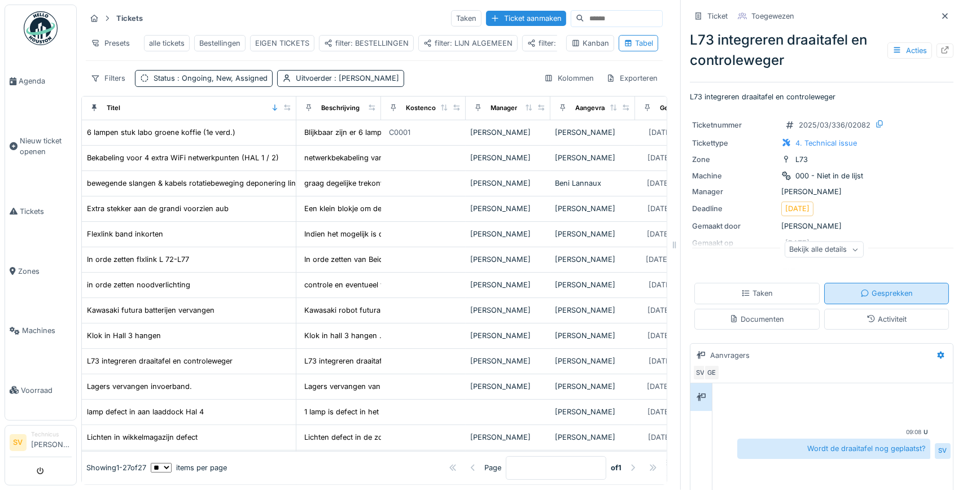
click at [868, 295] on icon at bounding box center [863, 292] width 7 height 7
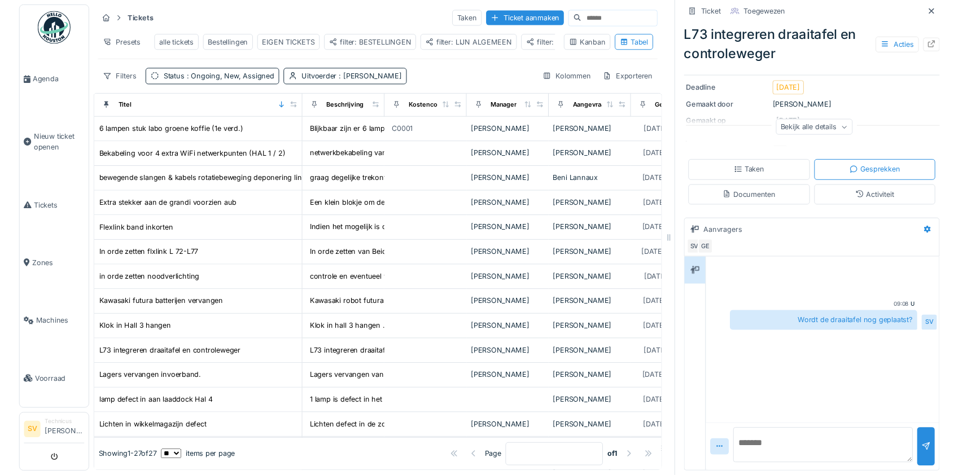
scroll to position [119, 0]
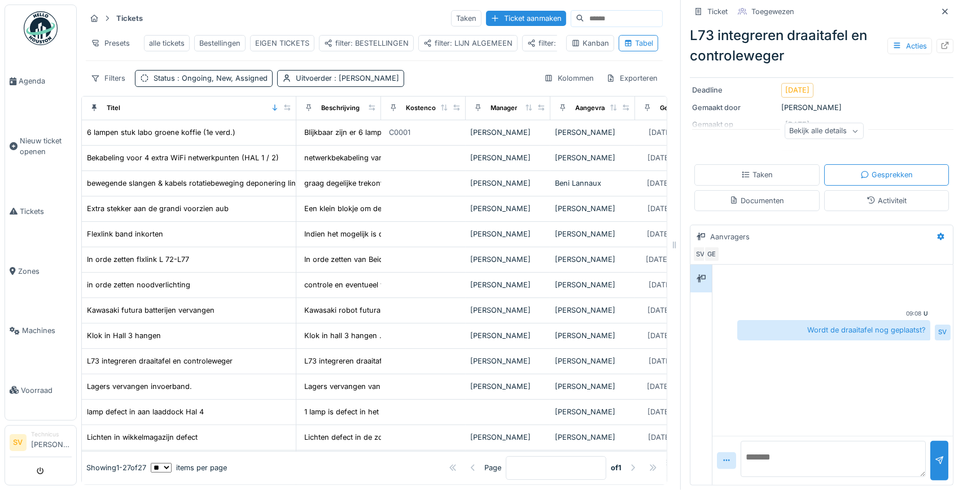
drag, startPoint x: 819, startPoint y: 392, endPoint x: 829, endPoint y: 339, distance: 54.0
click at [820, 392] on div "U 09:08 Wordt de draaitafel nog geplaatst? SV" at bounding box center [832, 350] width 240 height 171
click at [945, 8] on icon at bounding box center [944, 11] width 9 height 7
